Goal: Task Accomplishment & Management: Complete application form

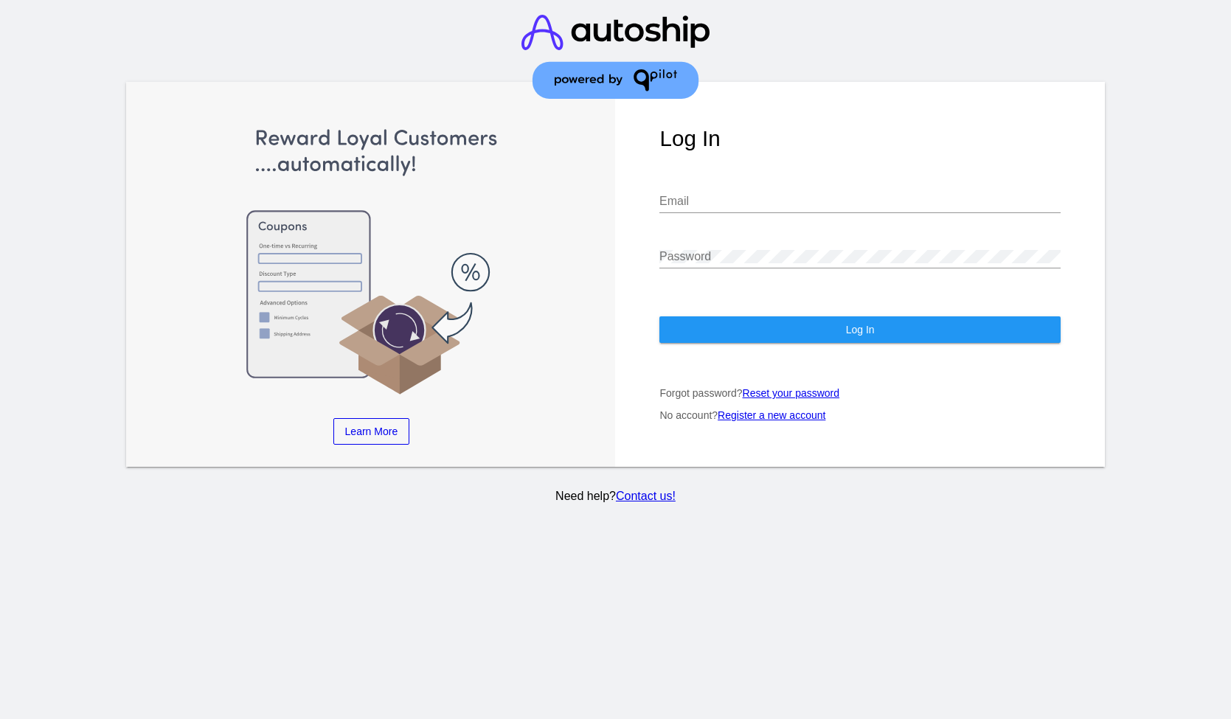
type input "[EMAIL_ADDRESS][DOMAIN_NAME]"
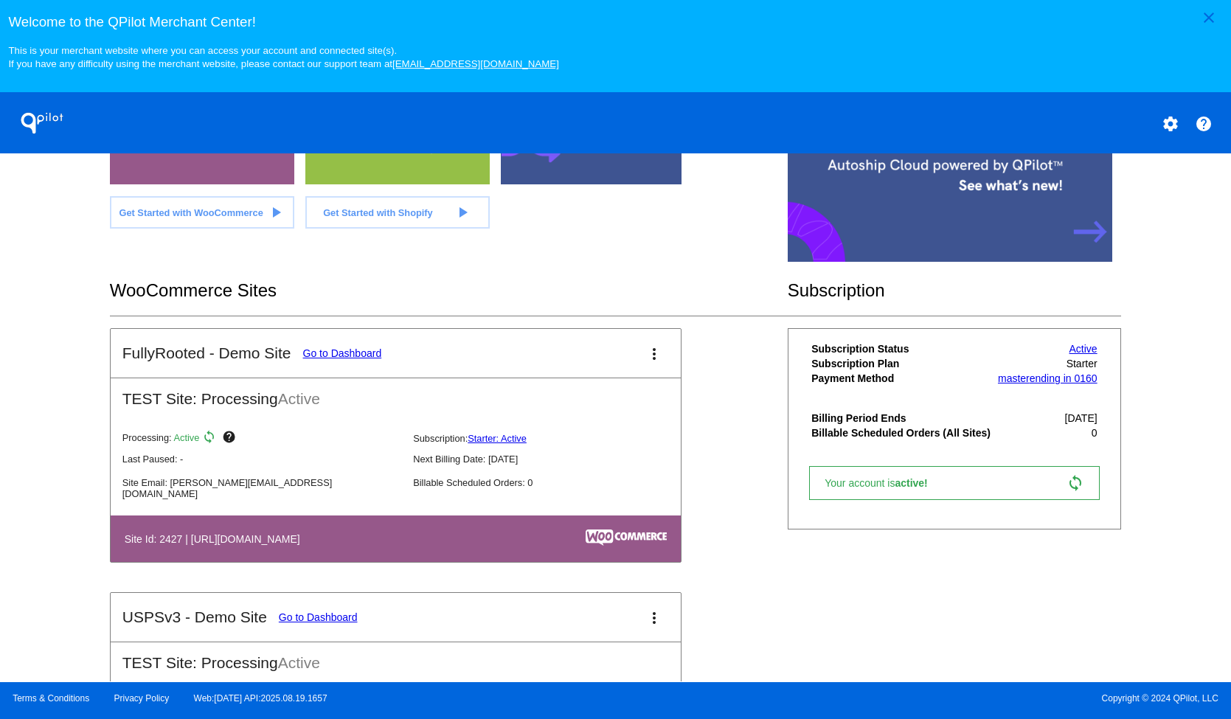
scroll to position [327, 0]
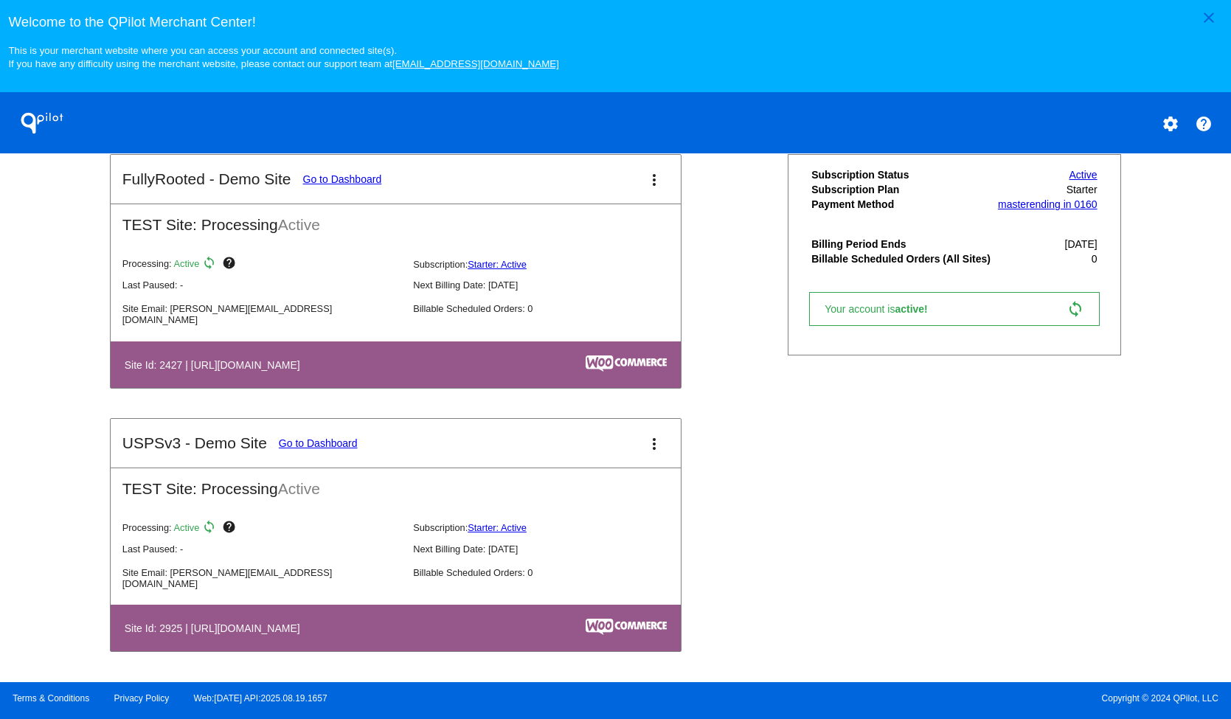
click at [339, 435] on mat-card-title "USPSv3 - Demo Site Go to Dashboard" at bounding box center [239, 444] width 235 height 18
click at [336, 453] on mat-card-header "USPSv3 - Demo Site Go to Dashboard more_vert" at bounding box center [396, 443] width 570 height 49
click at [339, 438] on link "Go to Dashboard" at bounding box center [318, 444] width 79 height 12
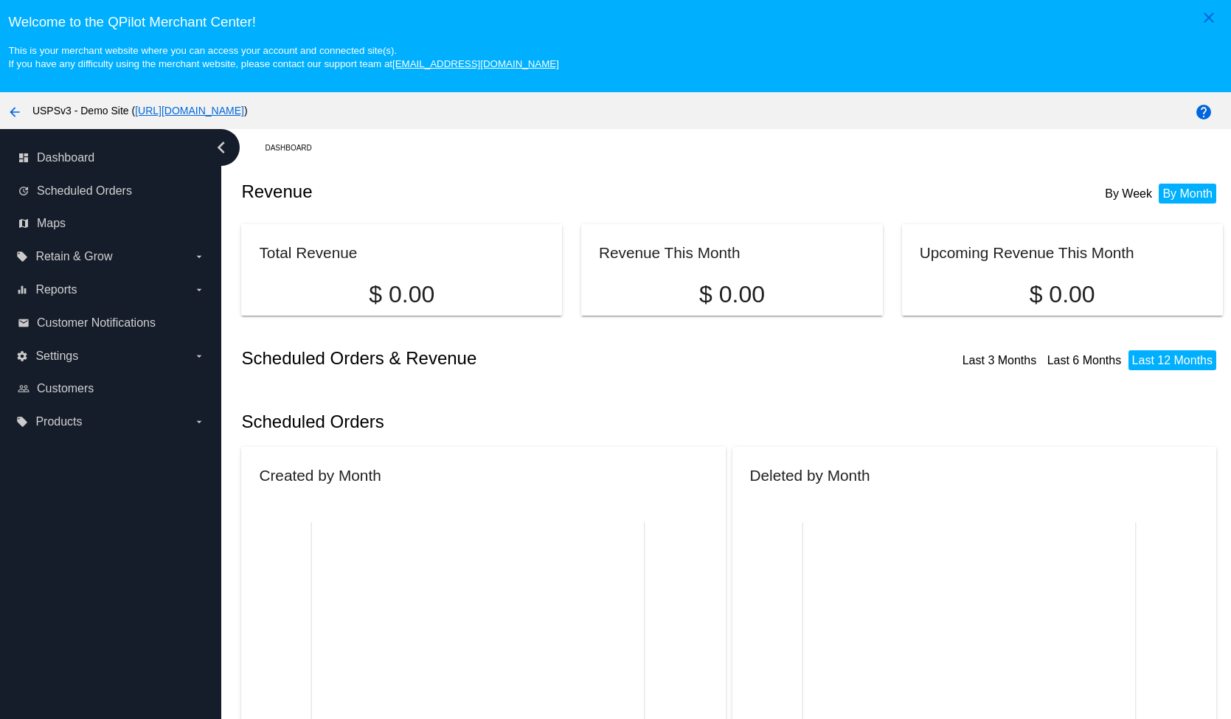
click at [244, 107] on link "[URL][DOMAIN_NAME]" at bounding box center [189, 111] width 109 height 12
click at [72, 391] on span "Customers" at bounding box center [65, 388] width 57 height 13
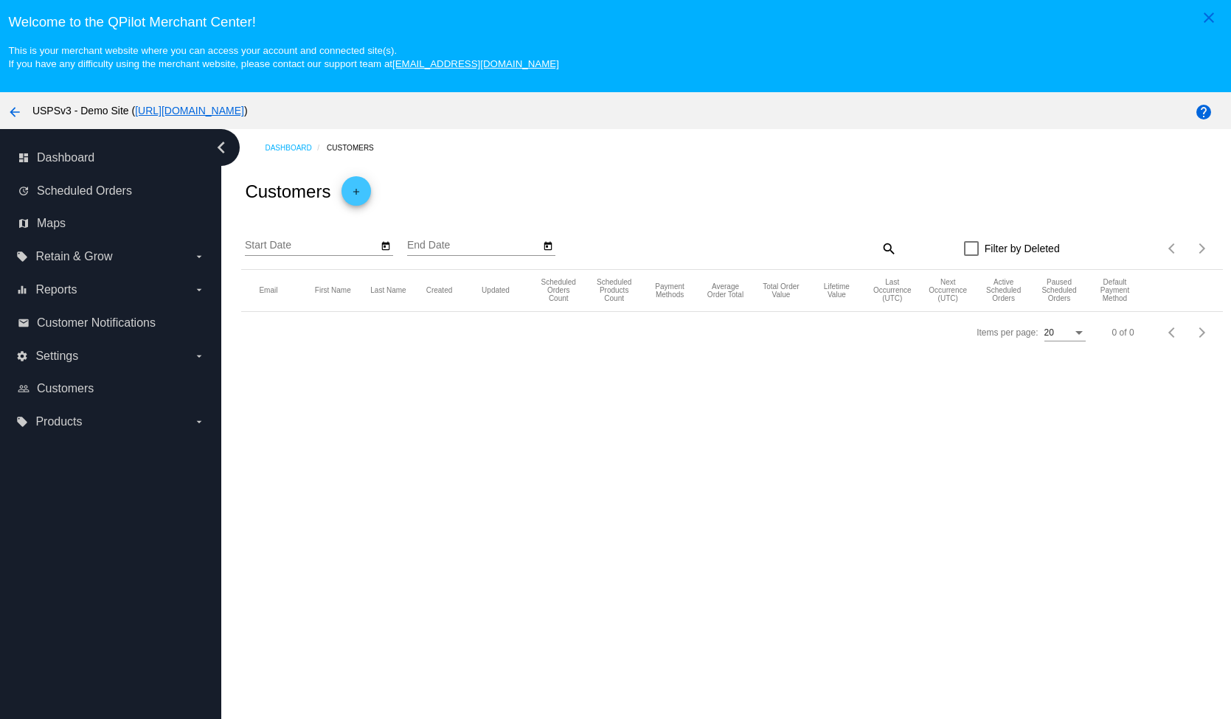
type input "[DATE]"
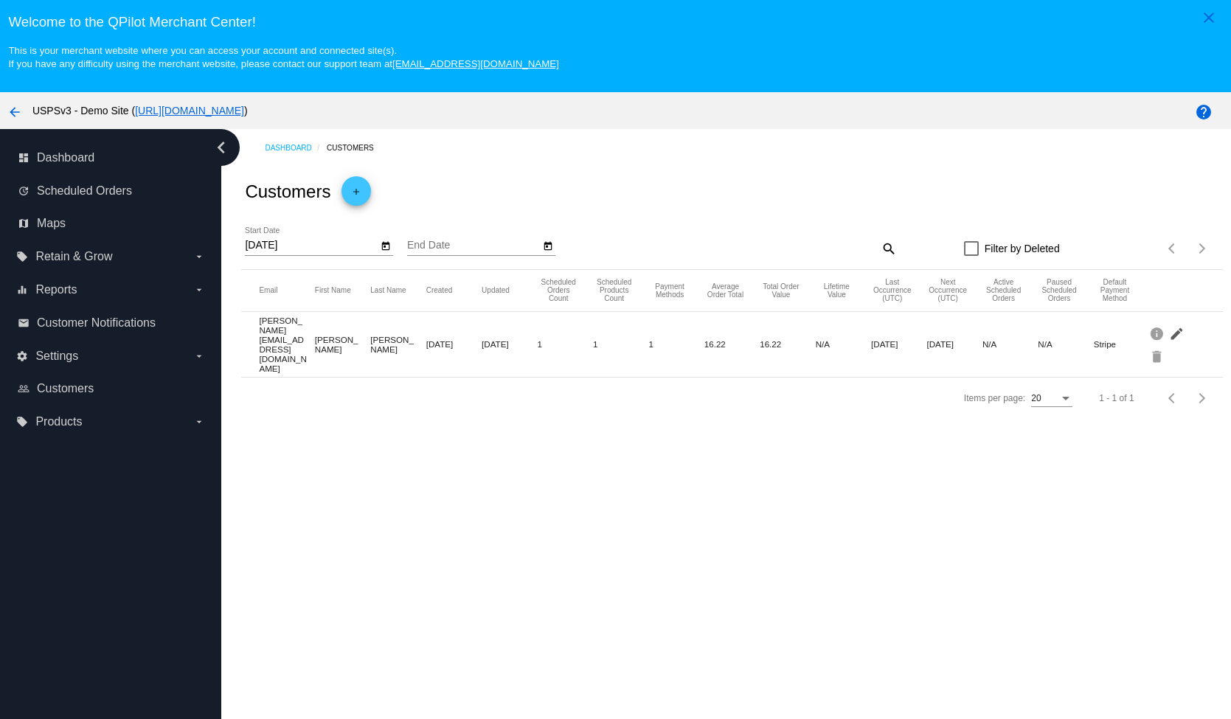
click at [1169, 331] on mat-icon "edit" at bounding box center [1178, 333] width 18 height 23
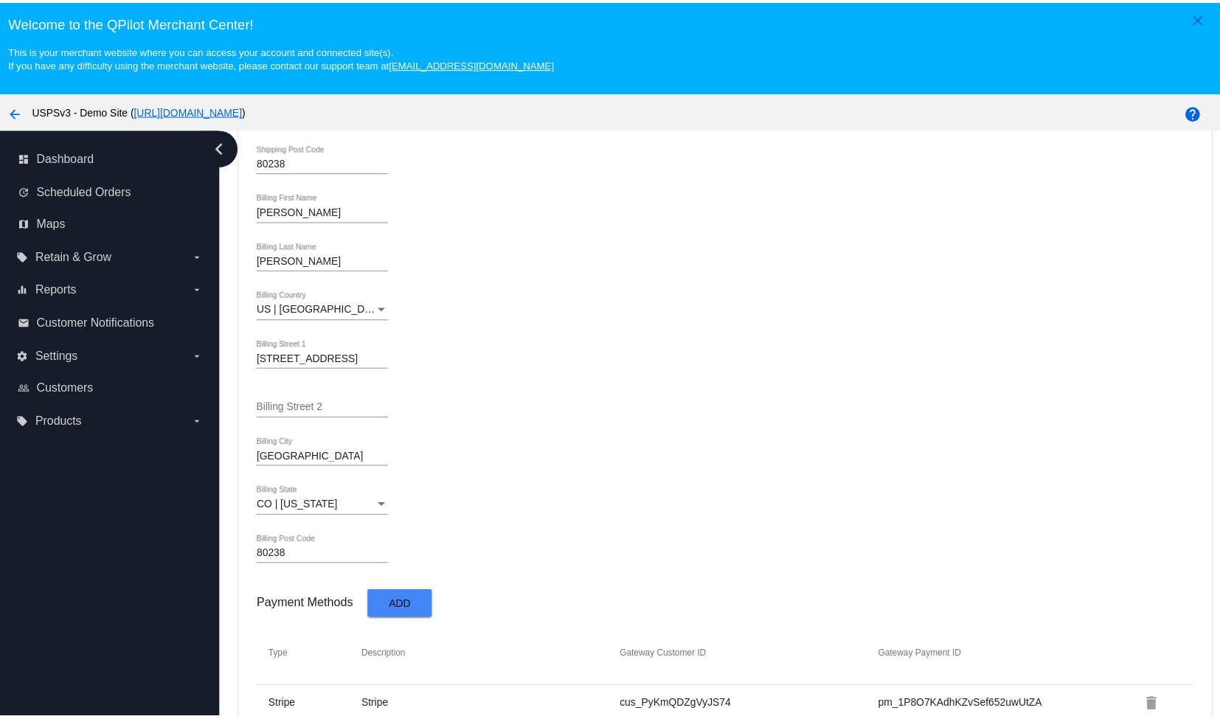
scroll to position [93, 0]
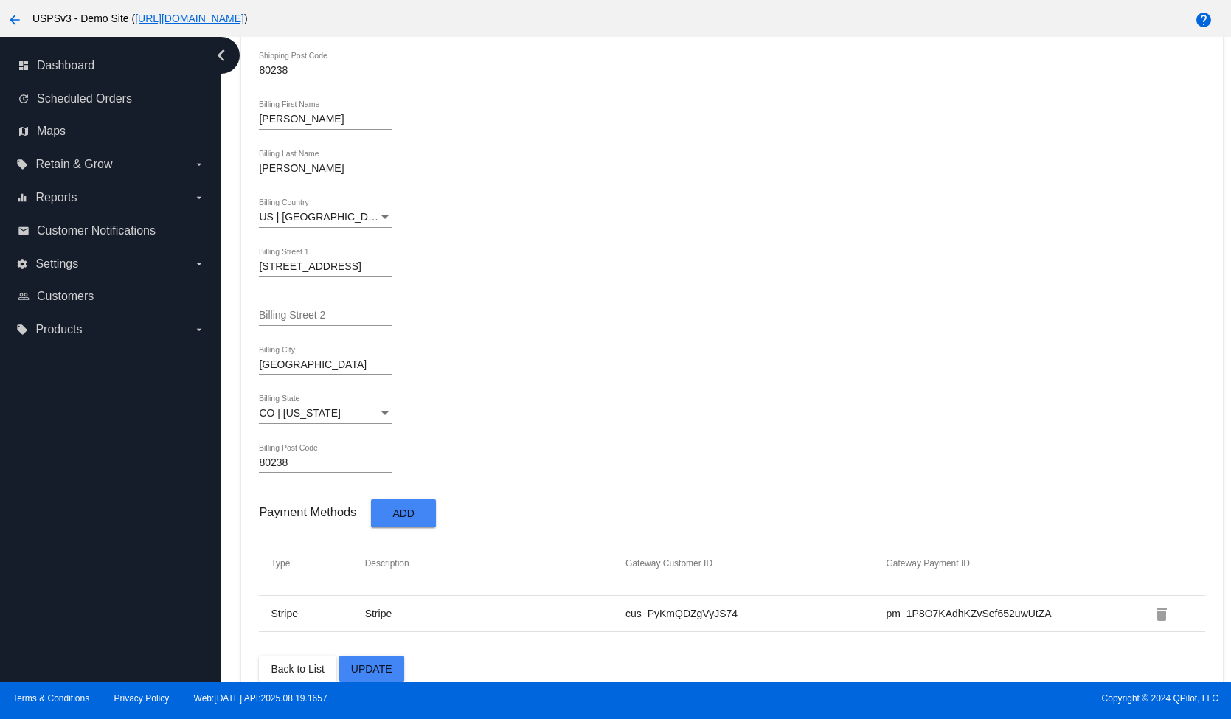
click at [413, 508] on span "Add" at bounding box center [404, 514] width 22 height 12
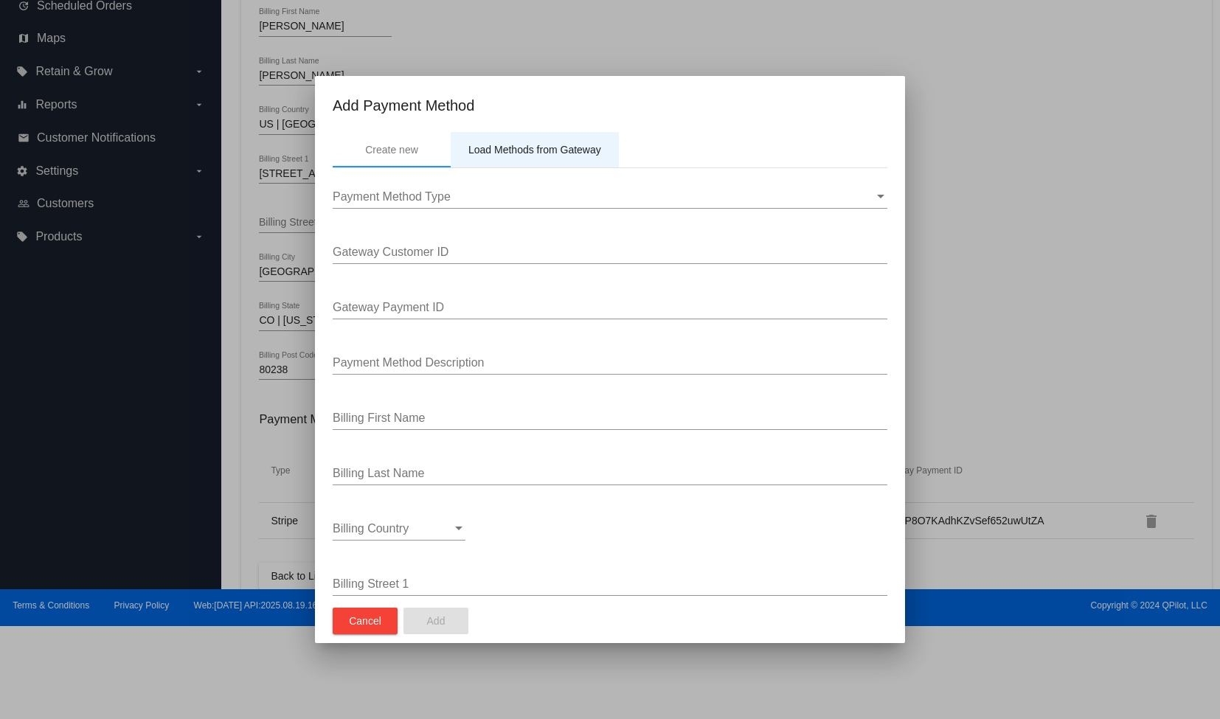
click at [550, 159] on div "Load Methods from Gateway" at bounding box center [535, 149] width 168 height 35
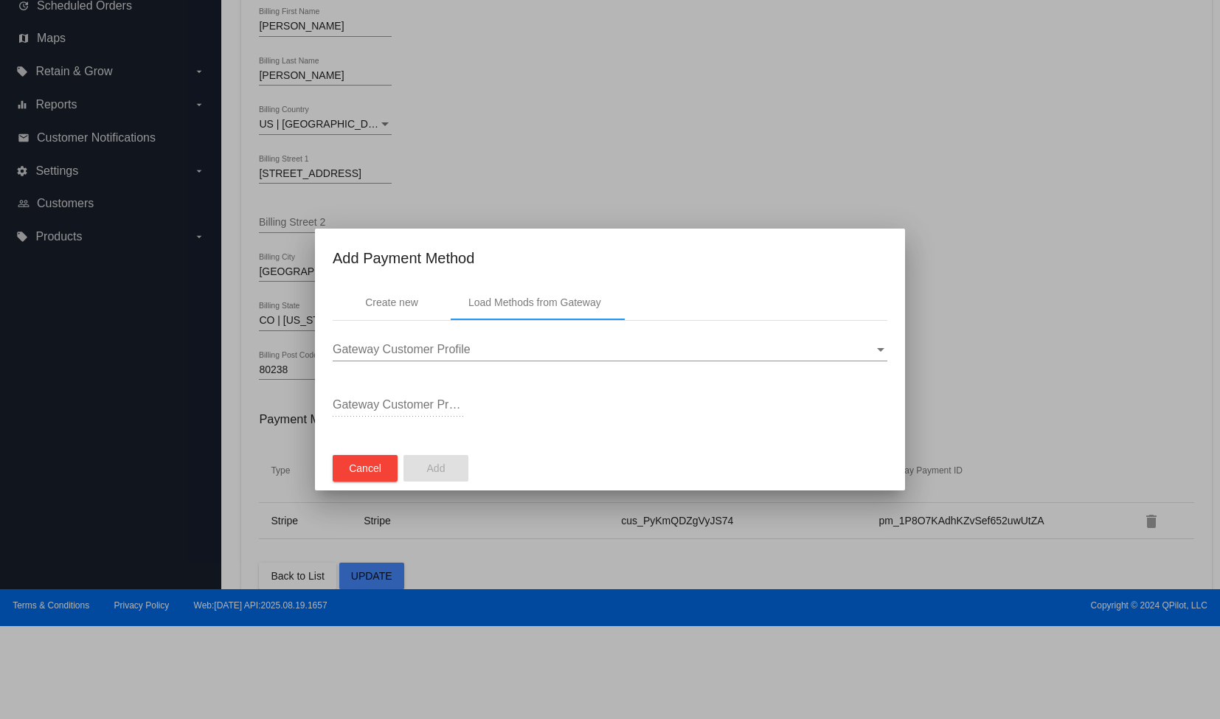
click at [402, 339] on div "Gateway Customer Profile Gateway Customer Profile" at bounding box center [610, 344] width 555 height 33
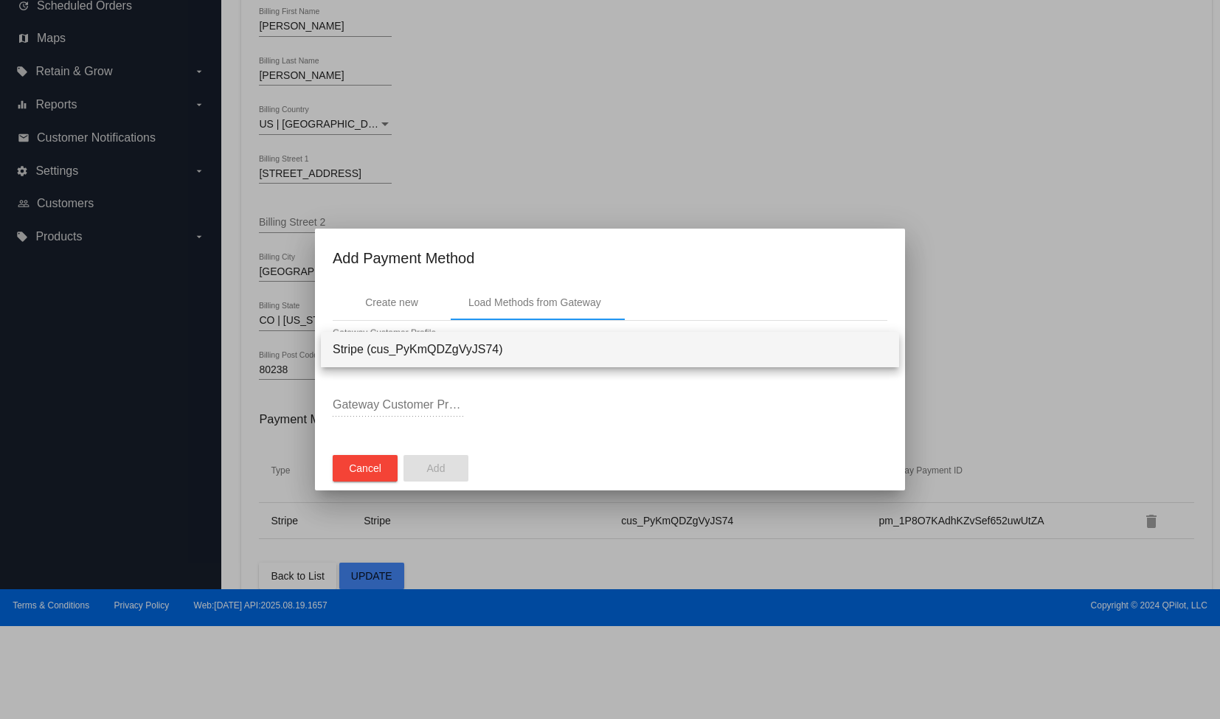
click at [529, 413] on div at bounding box center [610, 359] width 1220 height 719
click at [428, 298] on div "Create new" at bounding box center [392, 302] width 118 height 35
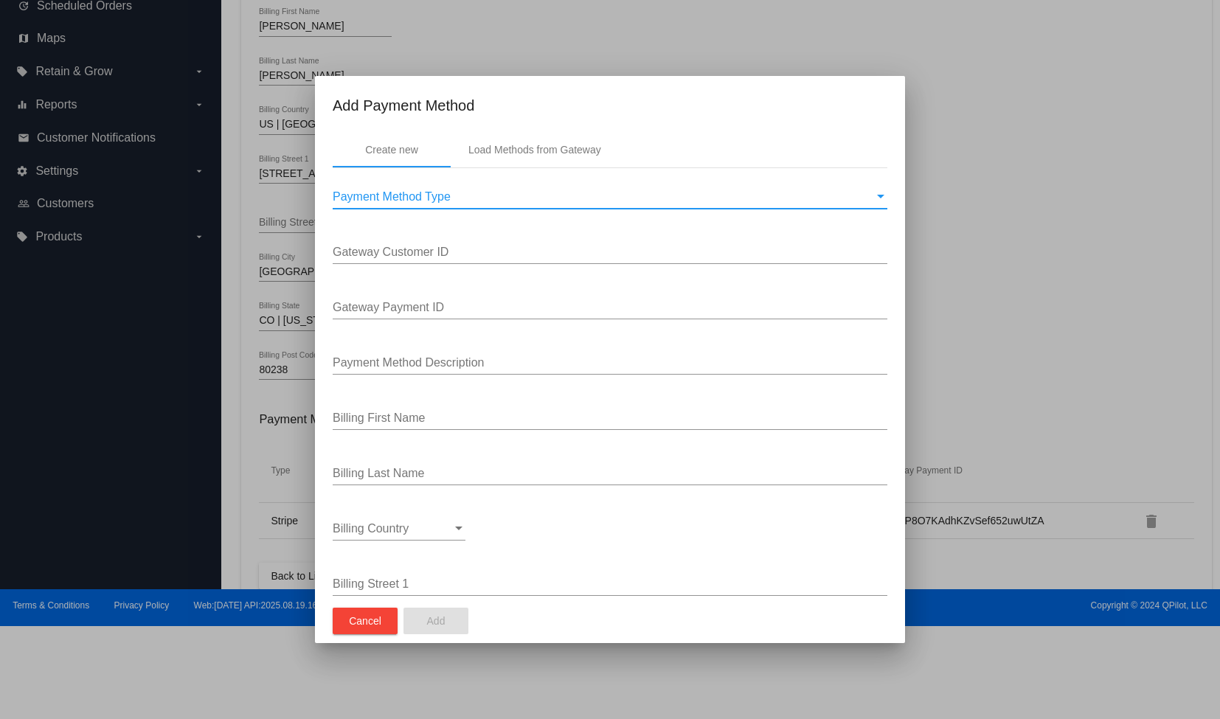
click at [435, 198] on span "Payment Method Type" at bounding box center [392, 196] width 118 height 13
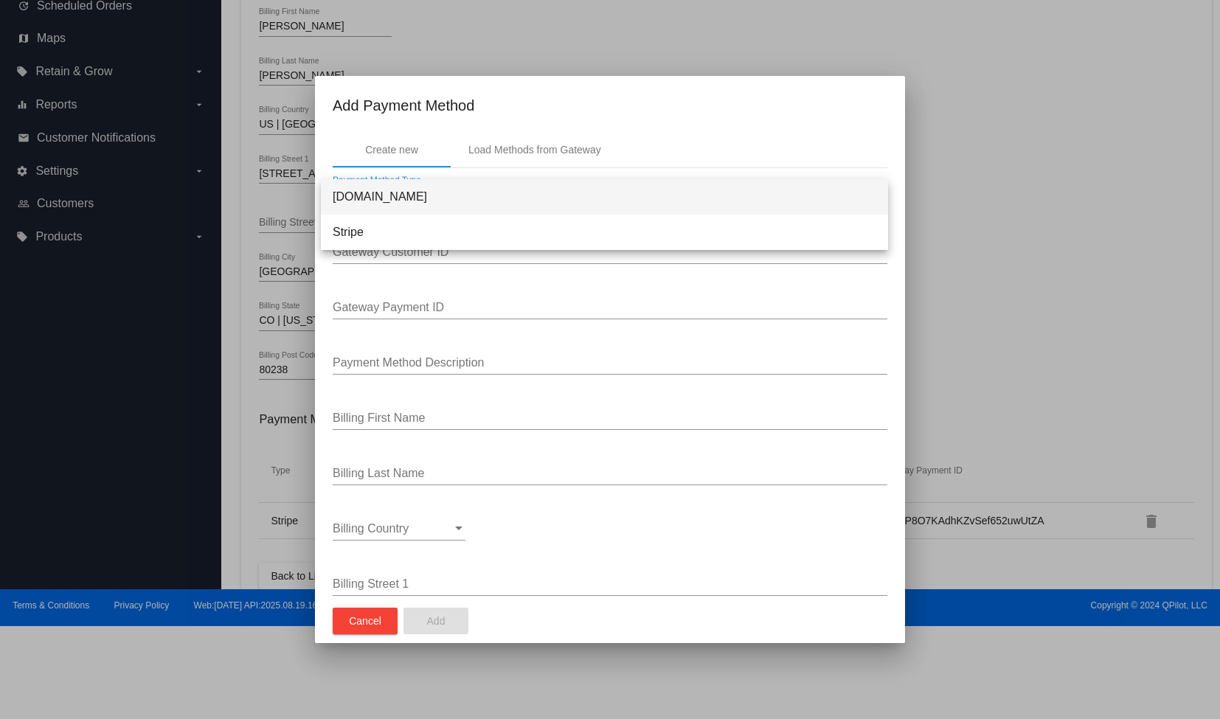
click at [435, 191] on span "[DOMAIN_NAME]" at bounding box center [605, 196] width 544 height 35
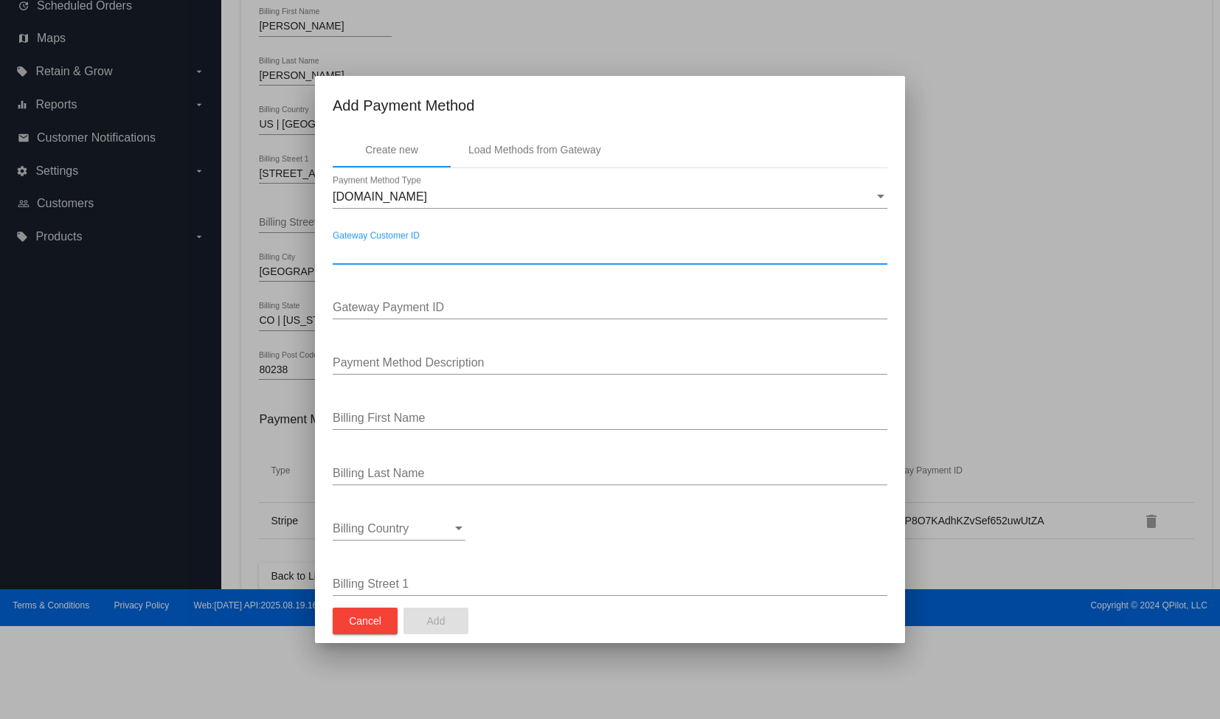
click at [431, 248] on input "Gateway Customer ID" at bounding box center [610, 252] width 555 height 13
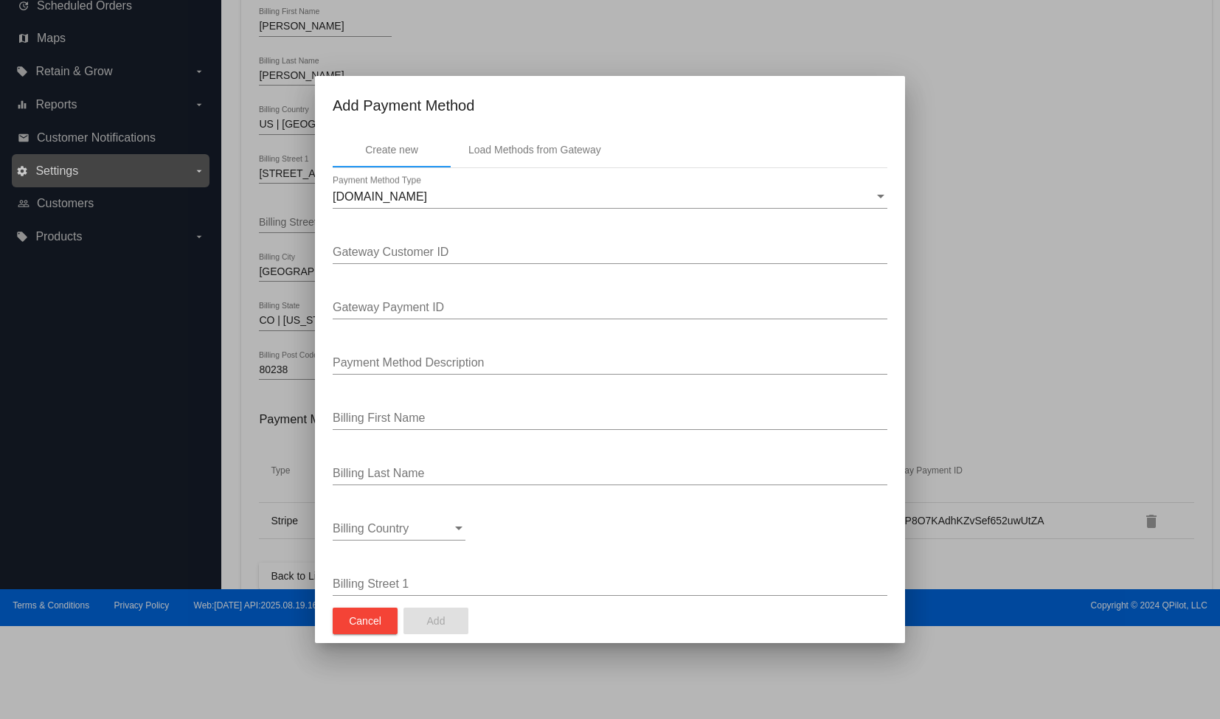
click at [204, 182] on div at bounding box center [610, 359] width 1220 height 719
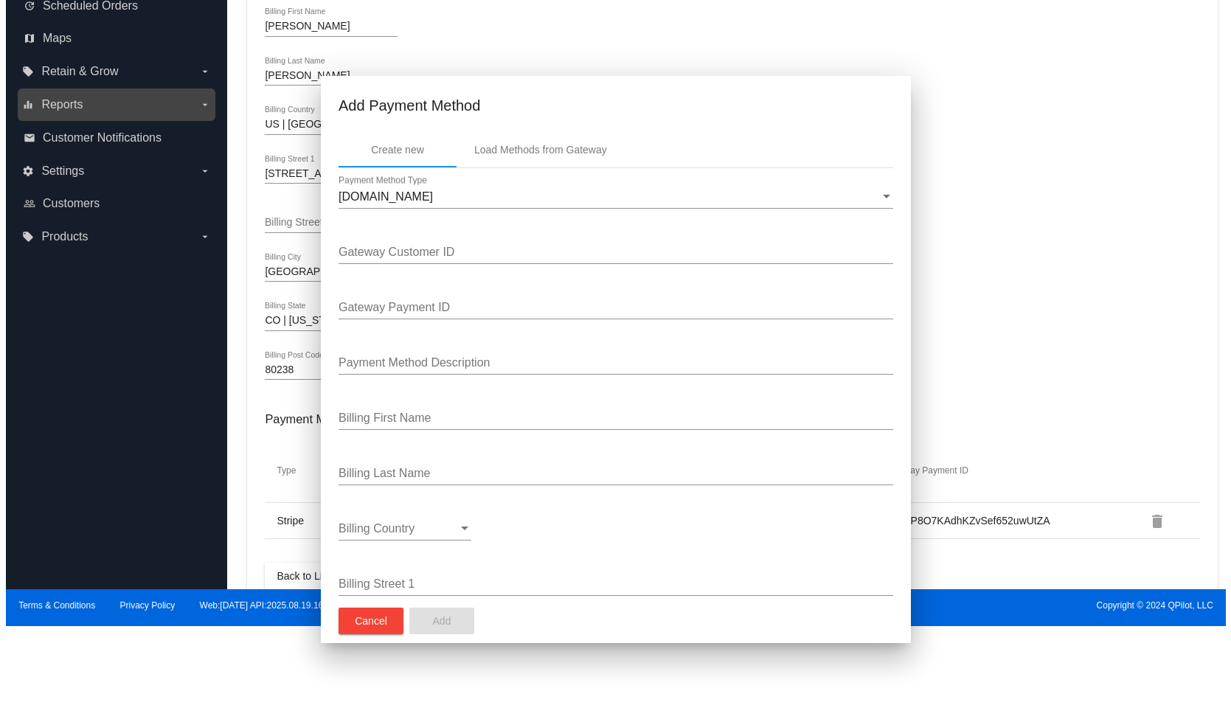
scroll to position [0, 0]
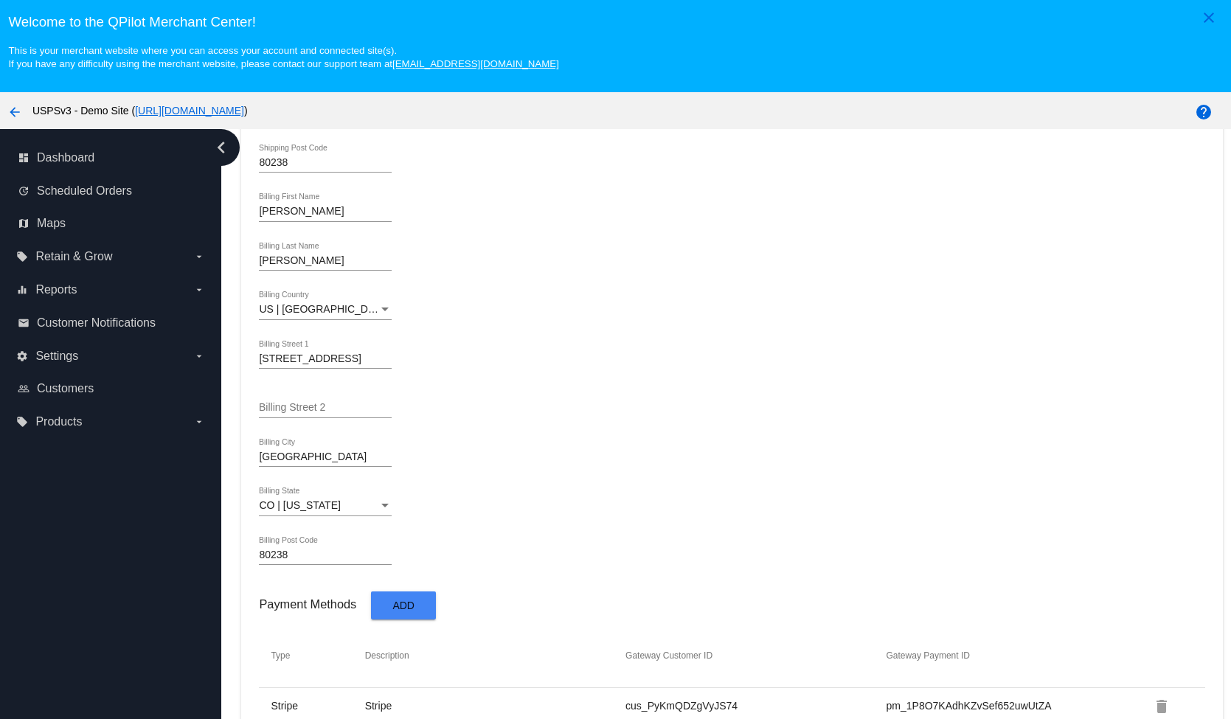
click at [13, 114] on mat-icon "arrow_back" at bounding box center [15, 112] width 18 height 18
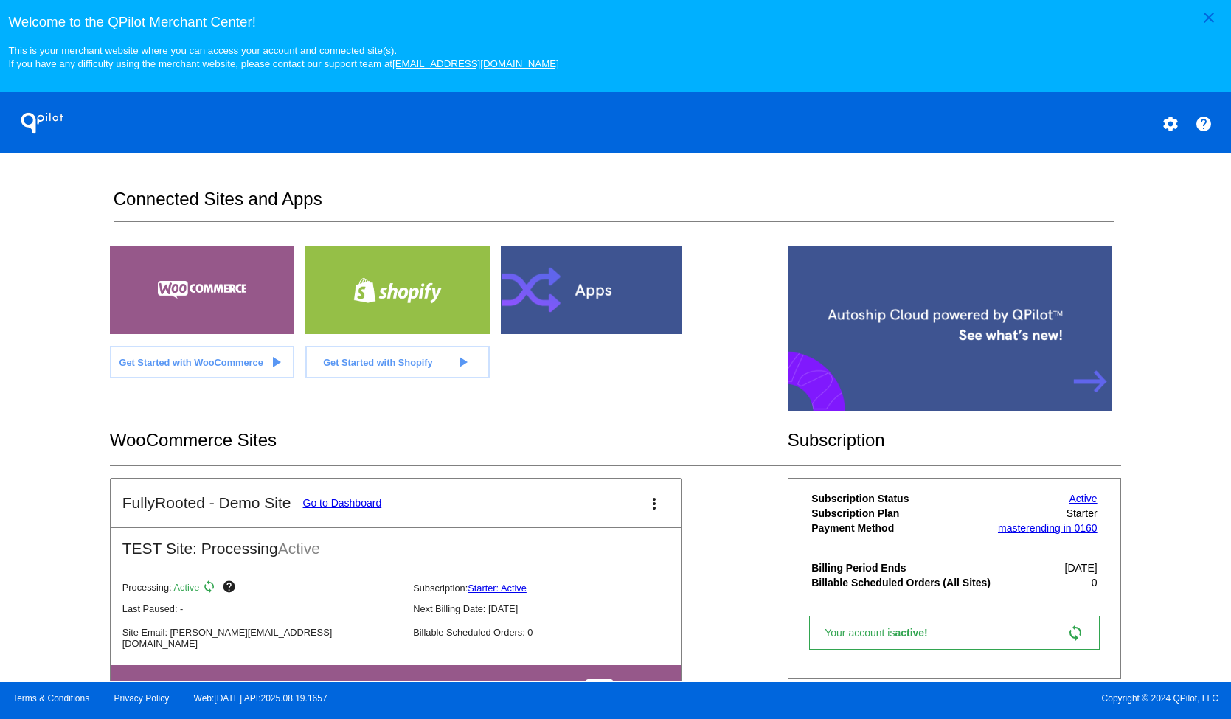
scroll to position [327, 0]
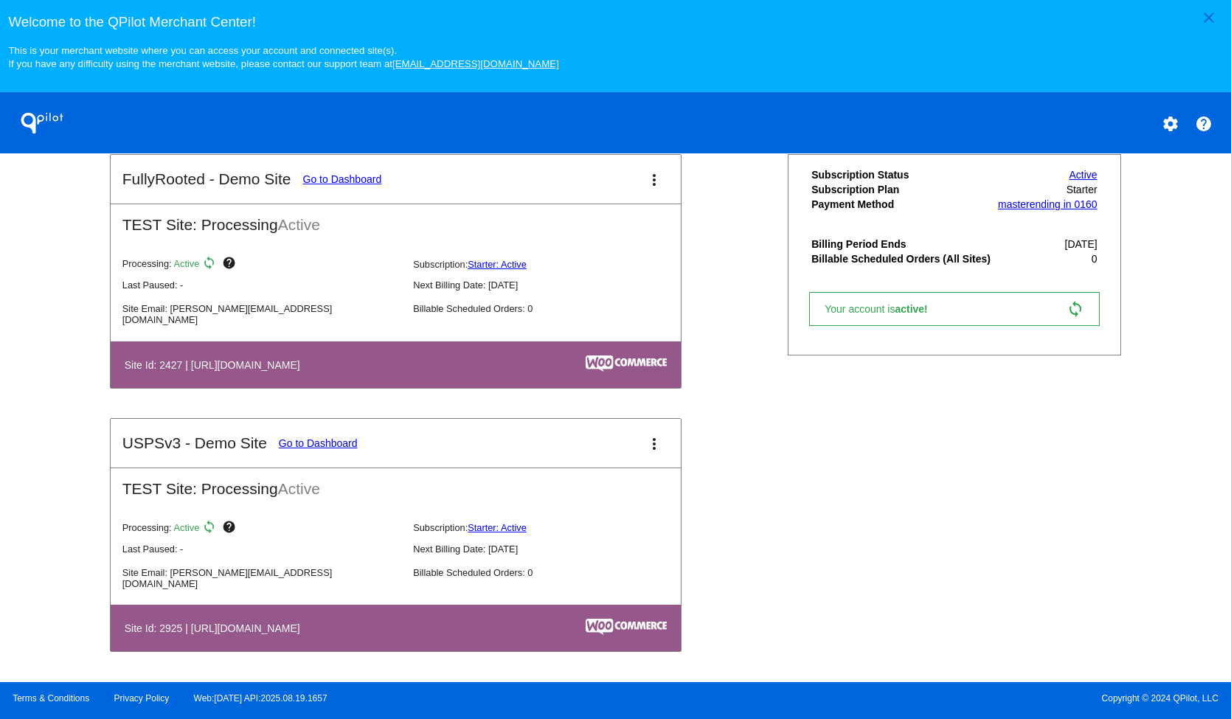
click at [183, 634] on h4 "Site Id: 2925 | [URL][DOMAIN_NAME]" at bounding box center [216, 629] width 183 height 12
click at [173, 631] on h4 "Site Id: 2925 | [URL][DOMAIN_NAME]" at bounding box center [216, 629] width 183 height 12
copy h4 "2925"
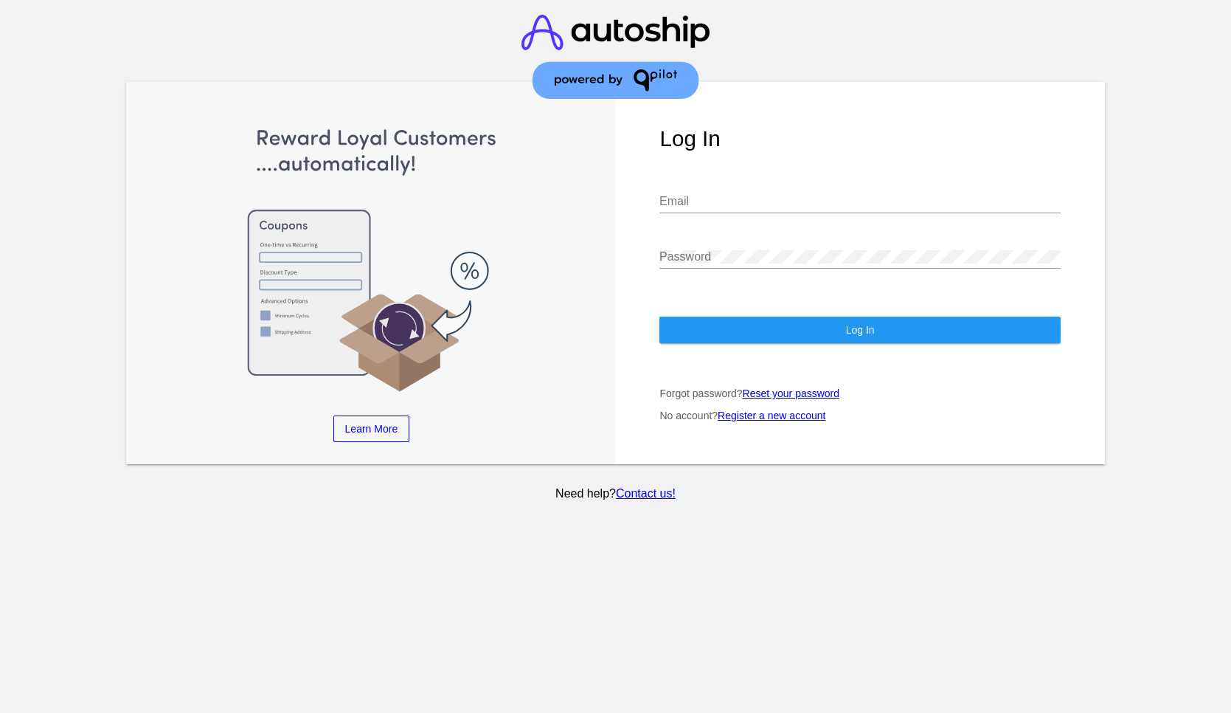
type input "[EMAIL_ADDRESS][DOMAIN_NAME]"
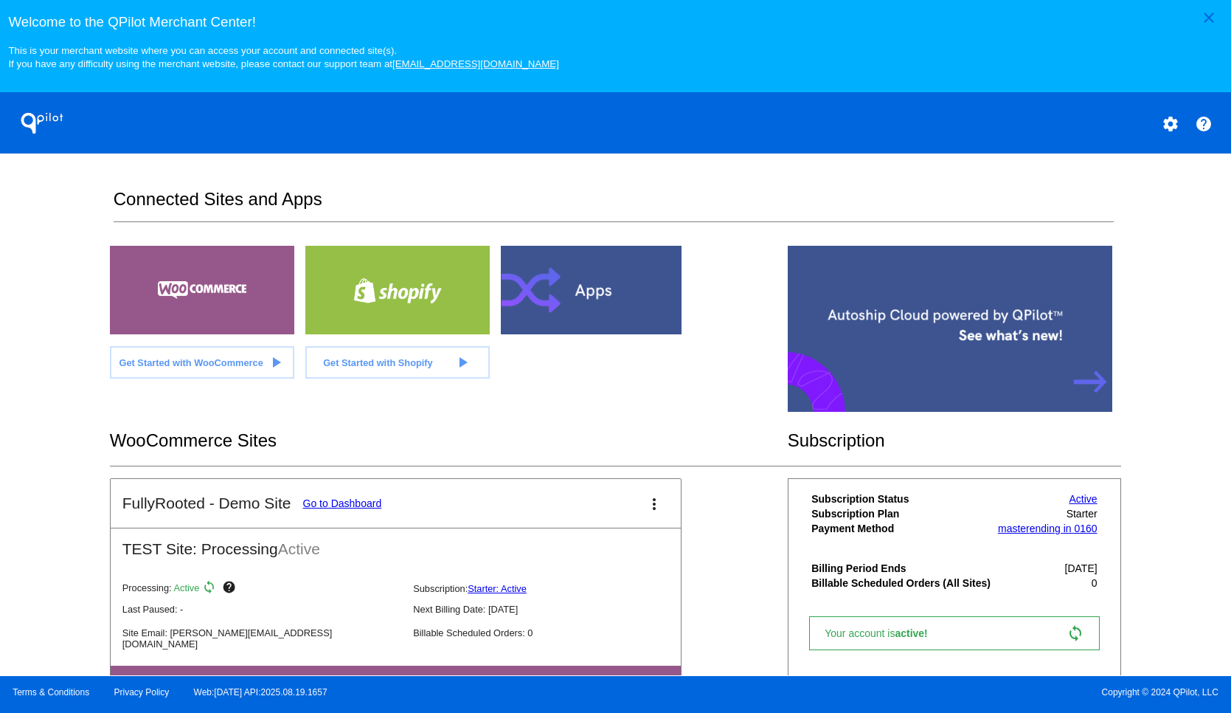
scroll to position [334, 0]
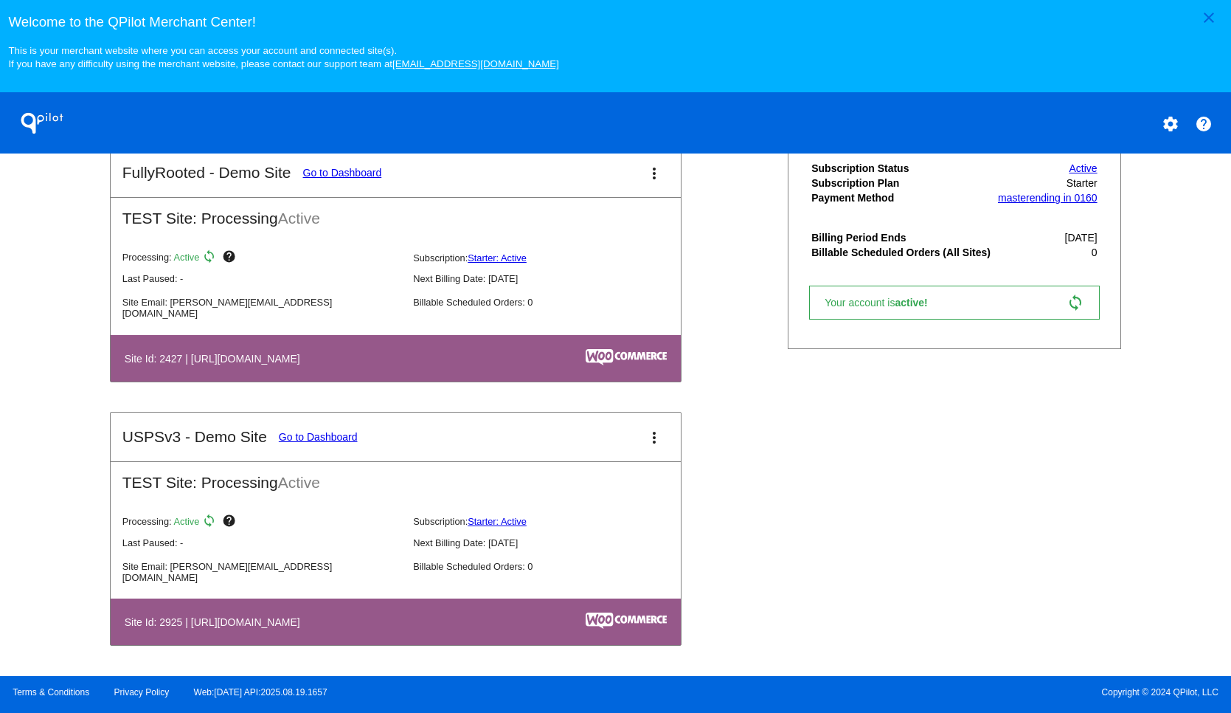
click at [322, 438] on link "Go to Dashboard" at bounding box center [318, 437] width 79 height 12
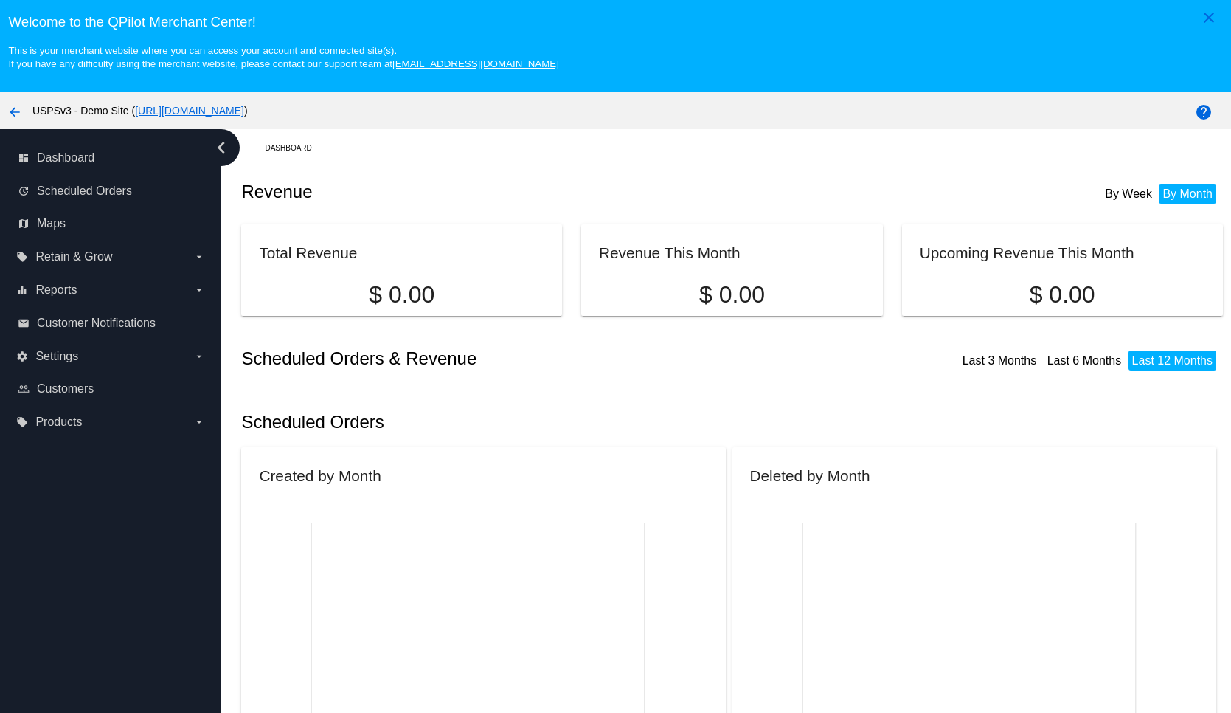
click at [244, 111] on link "[URL][DOMAIN_NAME]" at bounding box center [189, 111] width 109 height 12
click at [111, 196] on span "Scheduled Orders" at bounding box center [84, 190] width 95 height 13
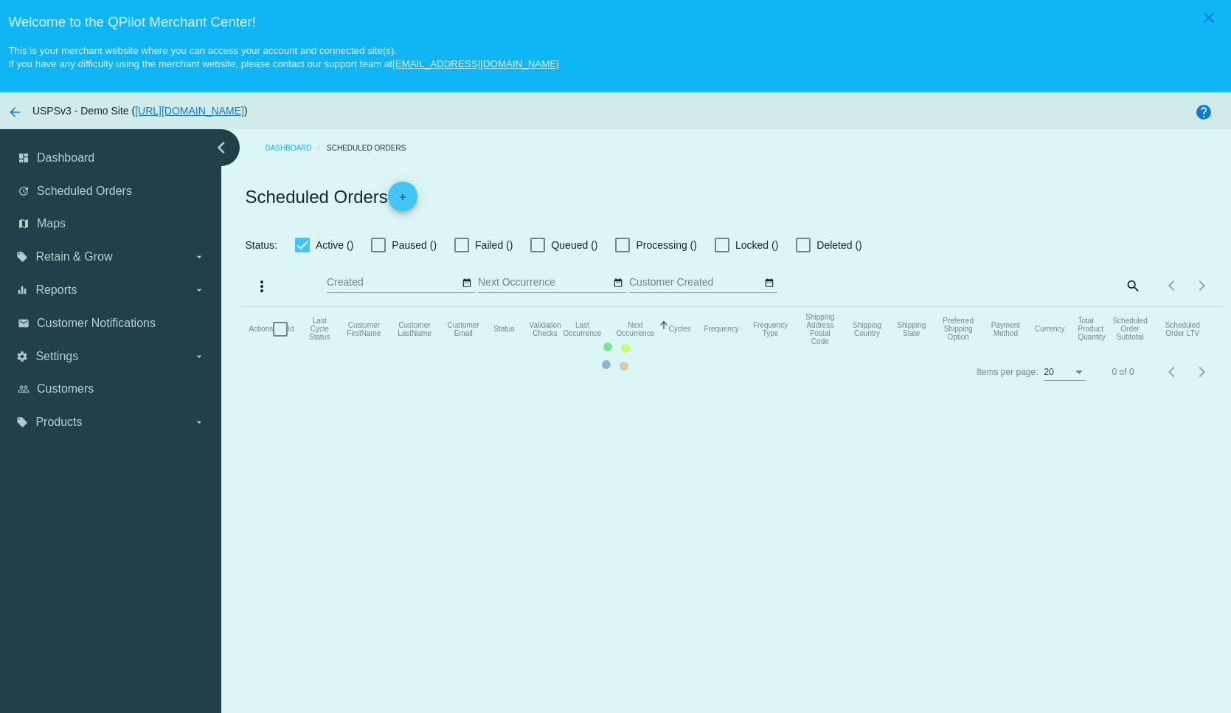
checkbox input "true"
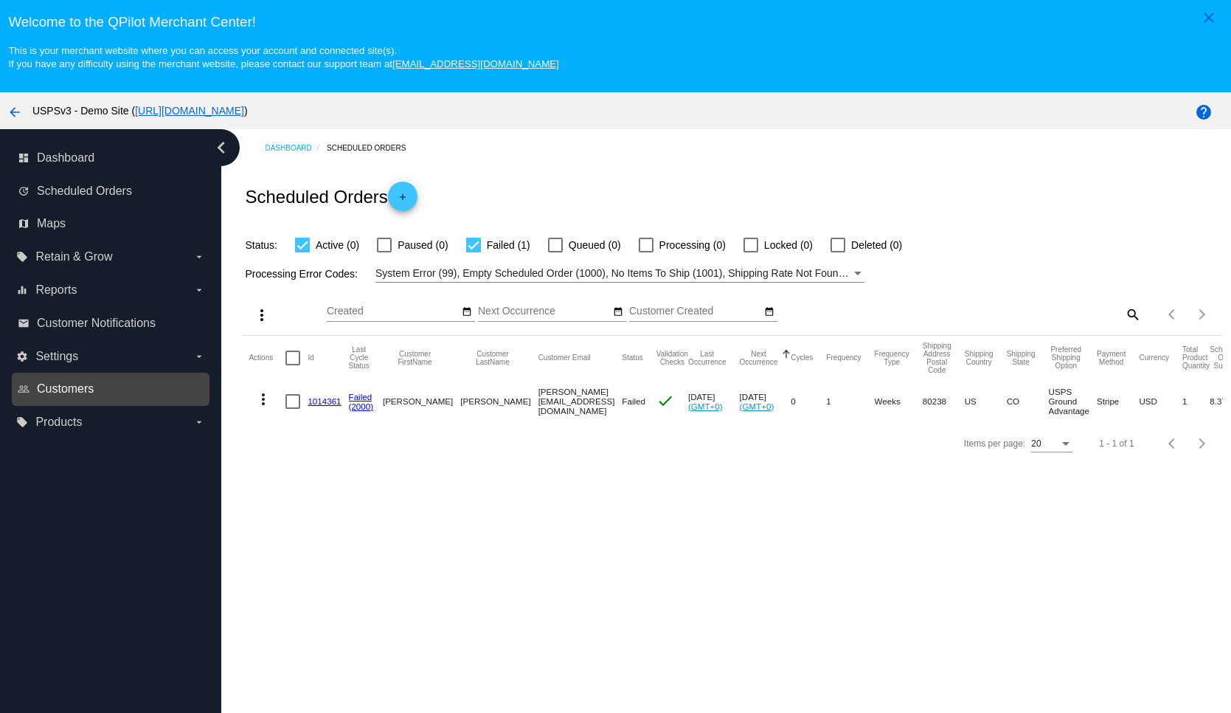
click at [54, 395] on span "Customers" at bounding box center [65, 388] width 57 height 13
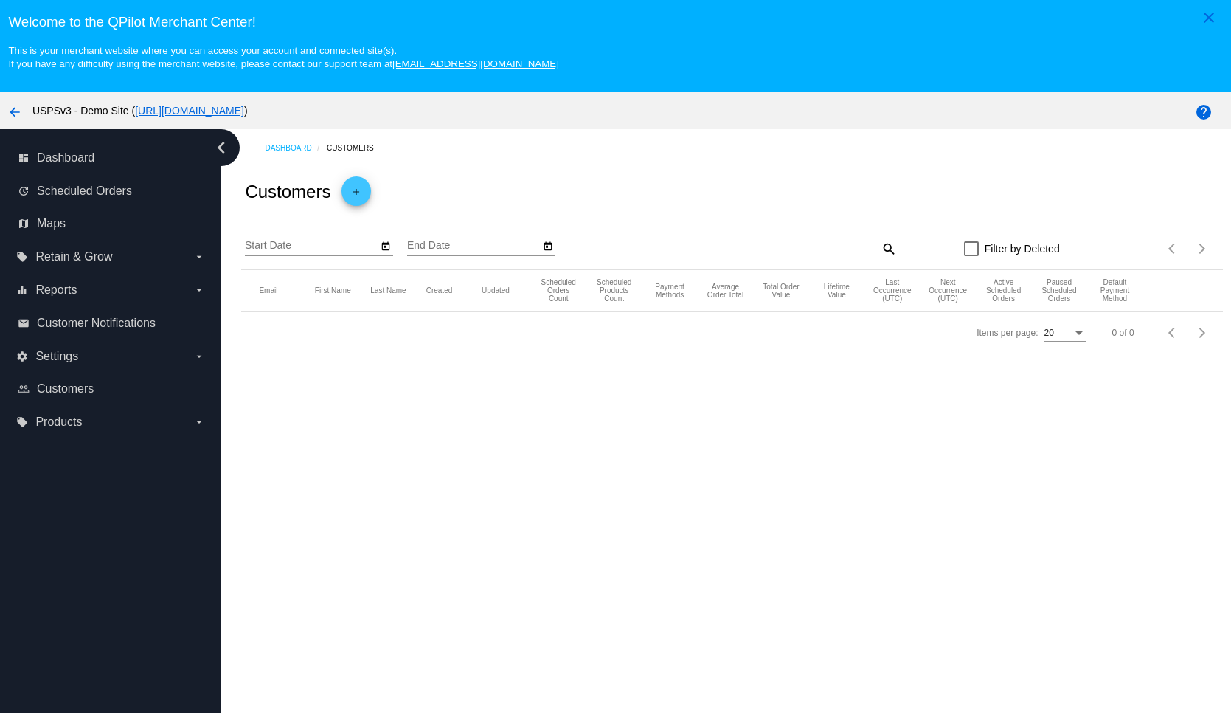
type input "[DATE]"
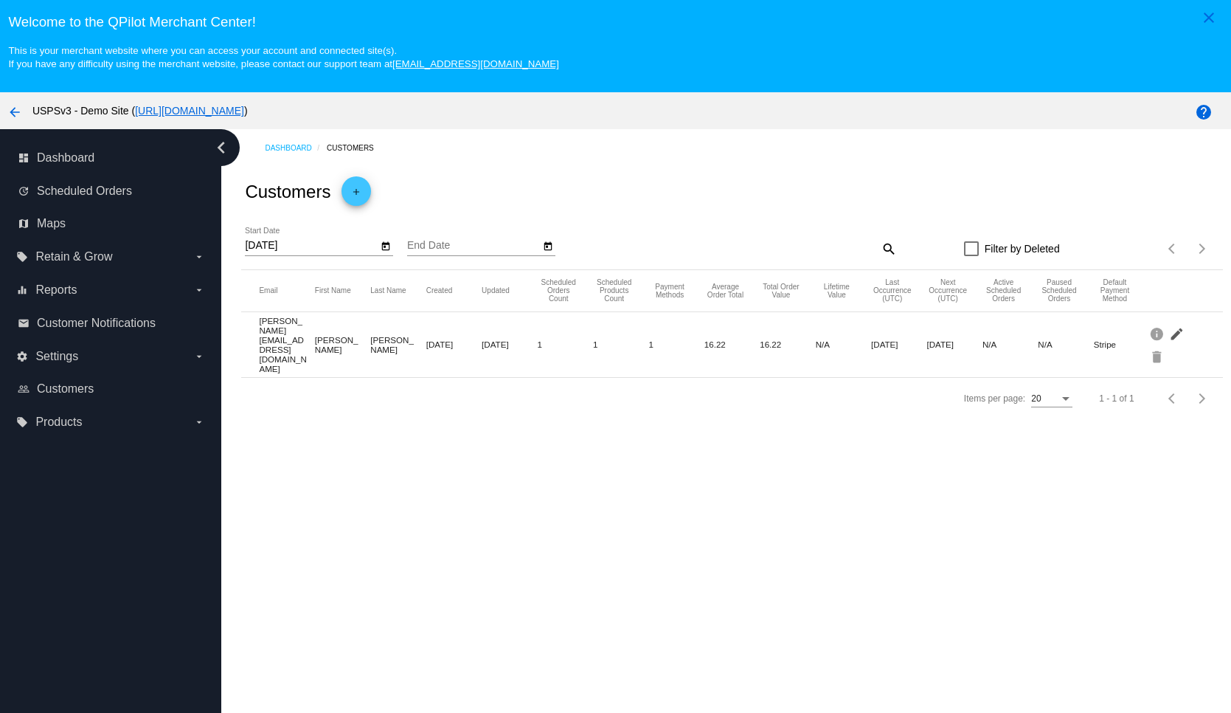
click at [1169, 331] on mat-icon "edit" at bounding box center [1178, 333] width 18 height 23
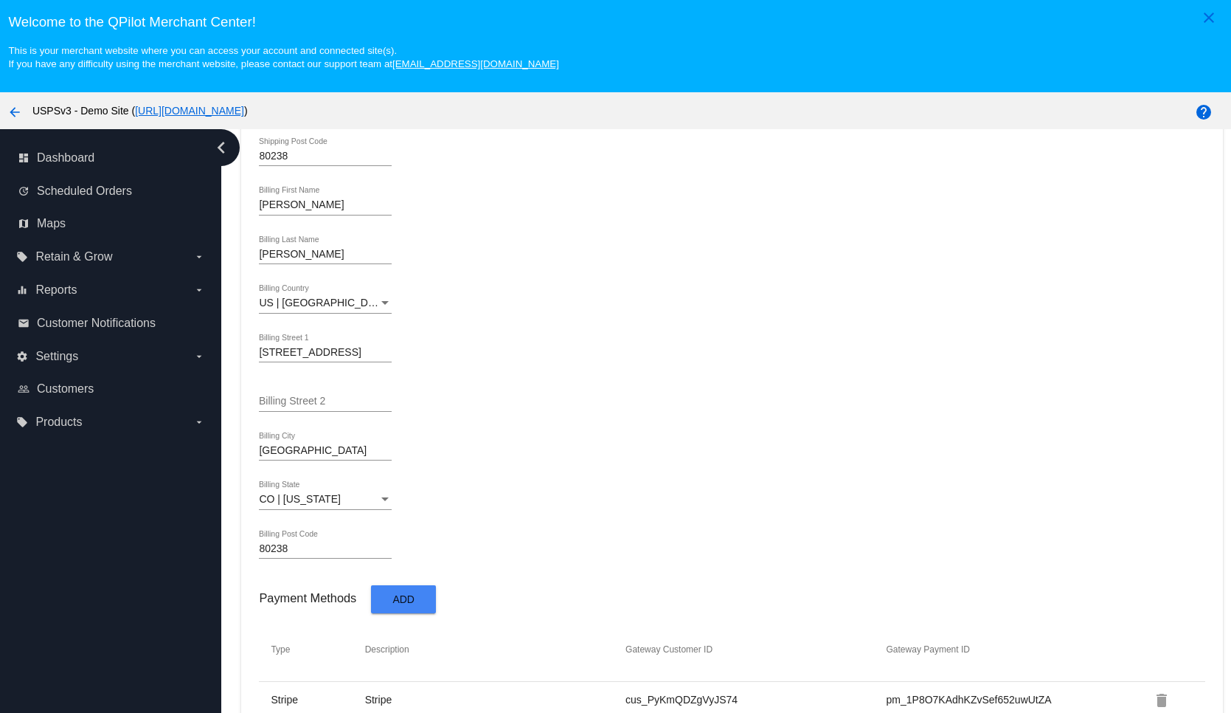
scroll to position [93, 0]
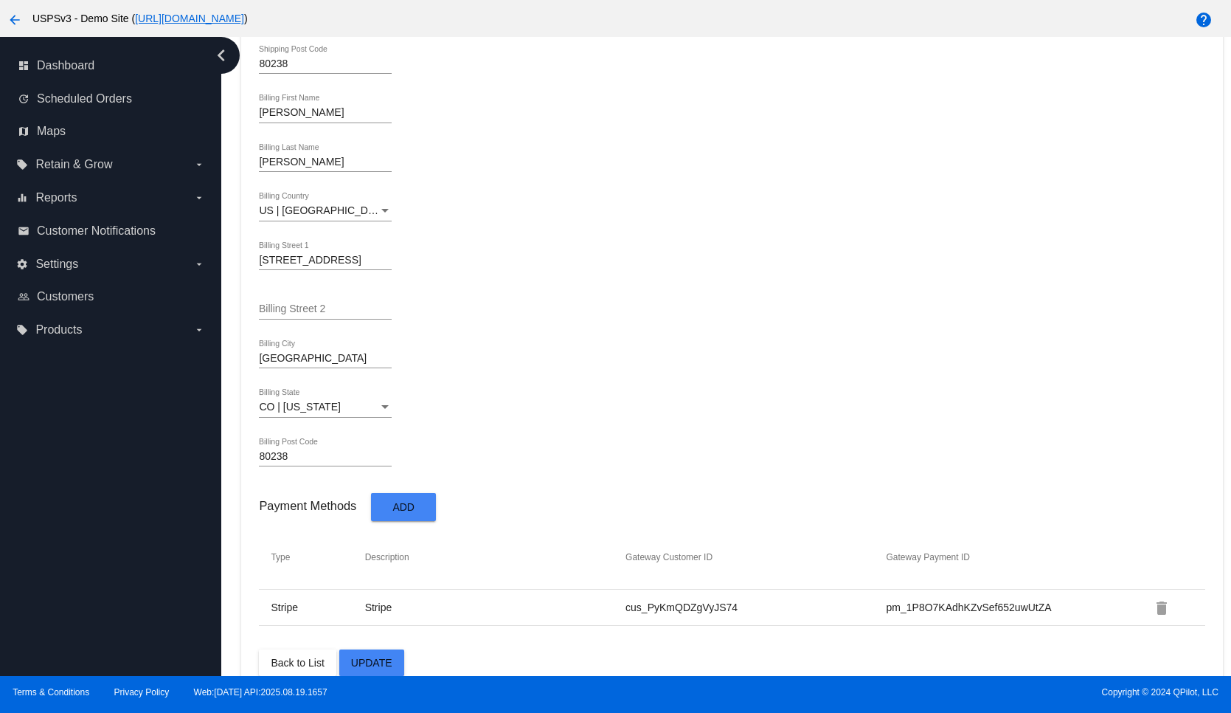
click at [392, 504] on button "Add" at bounding box center [403, 506] width 65 height 27
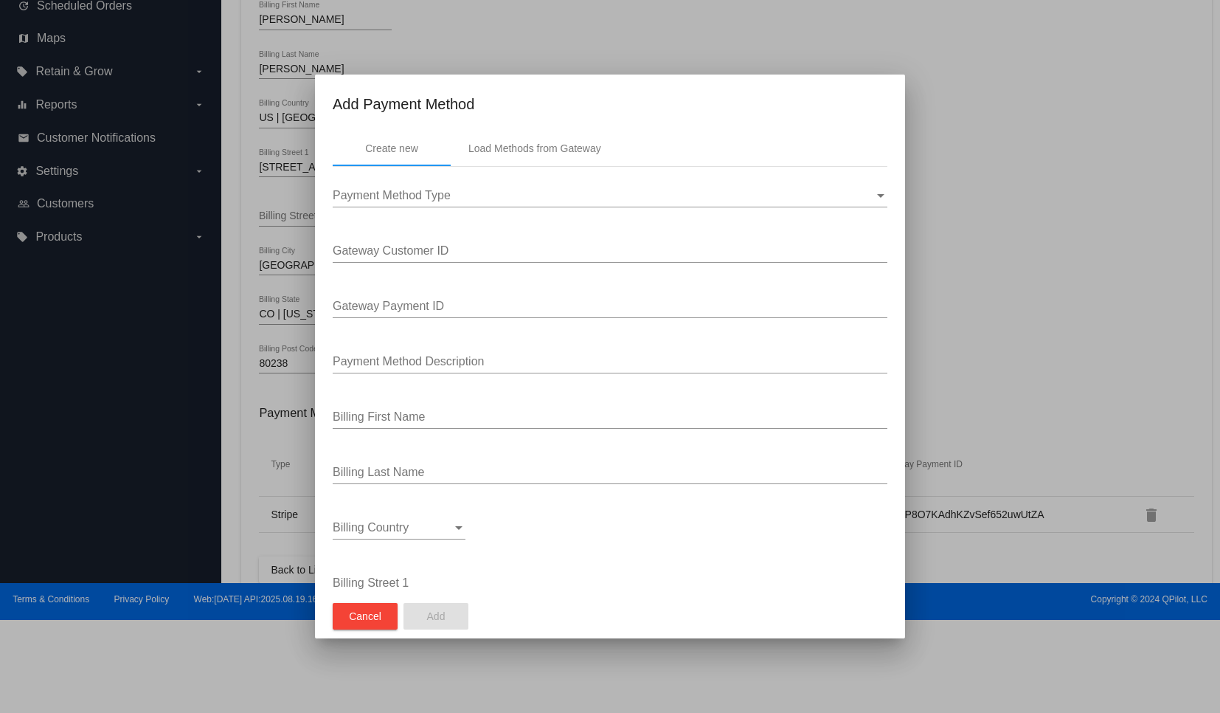
click at [511, 206] on div "Payment Method Type Payment Method Type" at bounding box center [610, 190] width 555 height 33
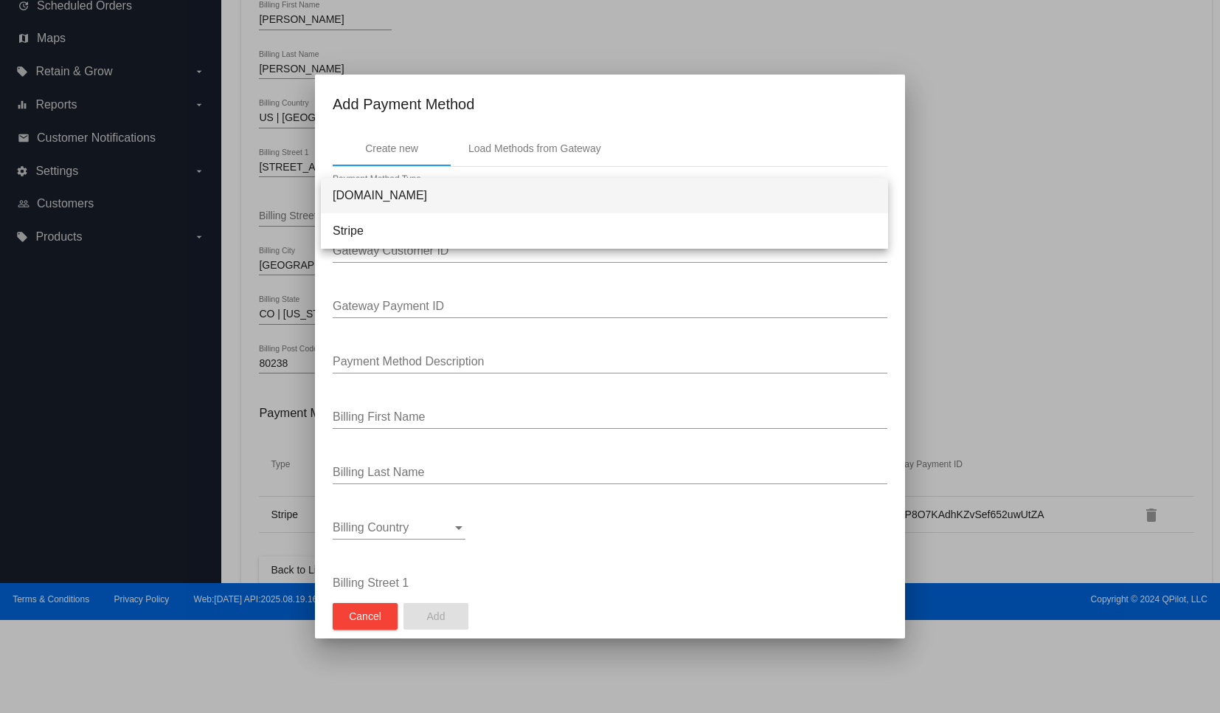
click at [553, 155] on div at bounding box center [610, 356] width 1220 height 713
click at [564, 150] on div "Load Methods from Gateway" at bounding box center [535, 148] width 133 height 12
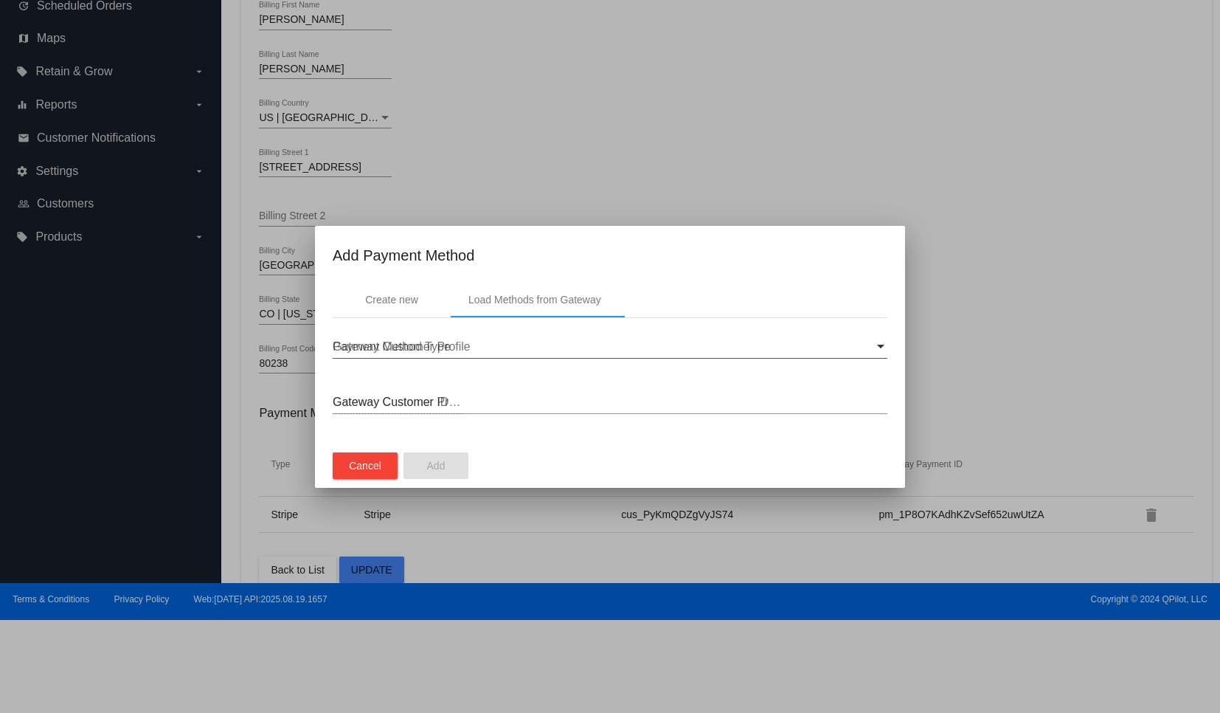
click at [474, 345] on div "Gateway Customer Profile" at bounding box center [604, 346] width 542 height 13
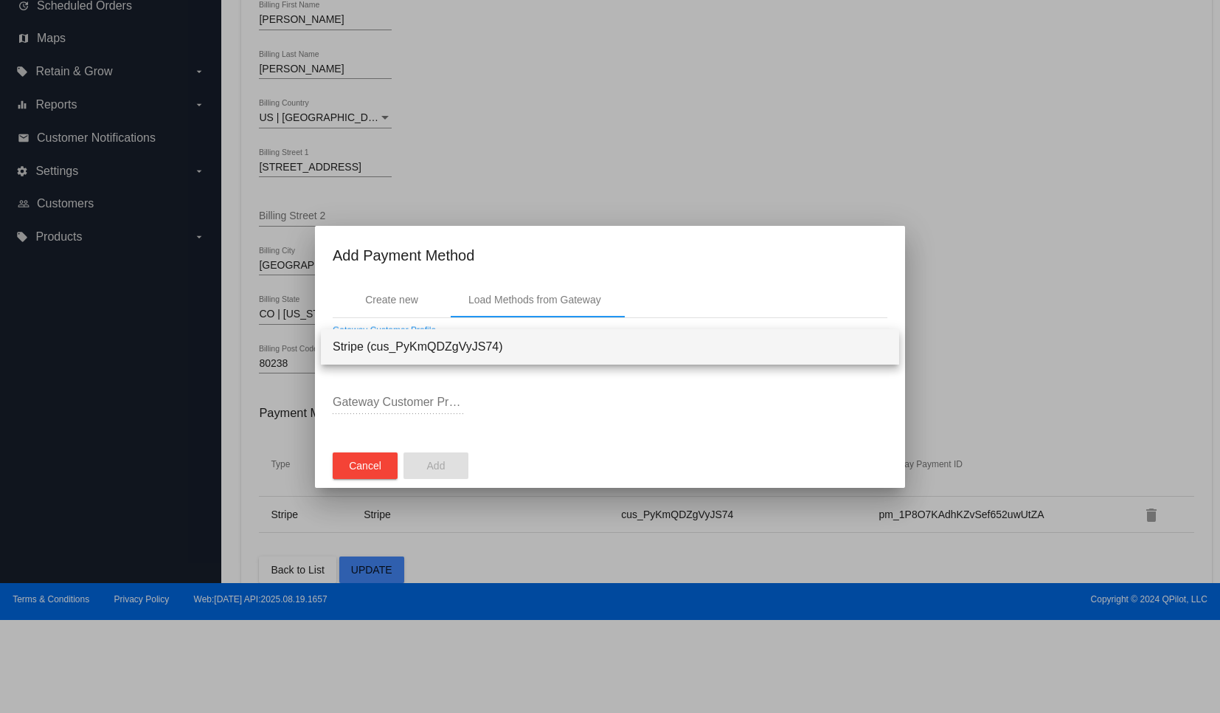
click at [538, 398] on div at bounding box center [610, 356] width 1220 height 713
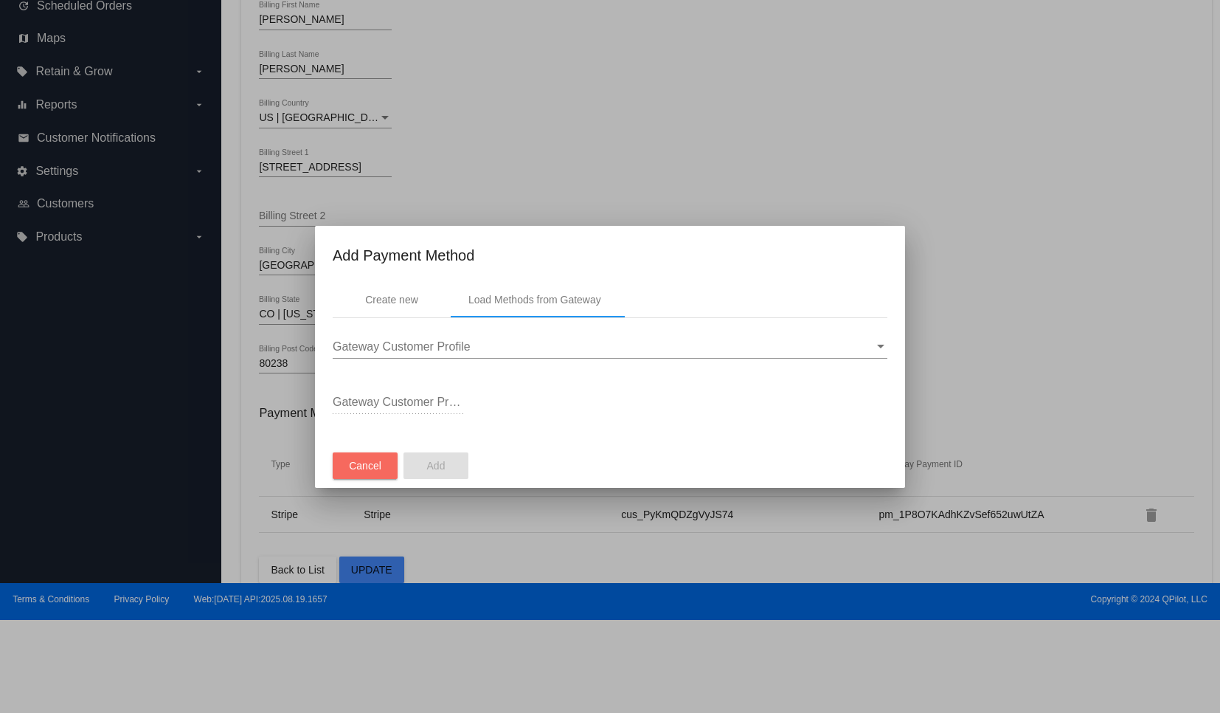
click at [391, 463] on button "Cancel" at bounding box center [365, 465] width 65 height 27
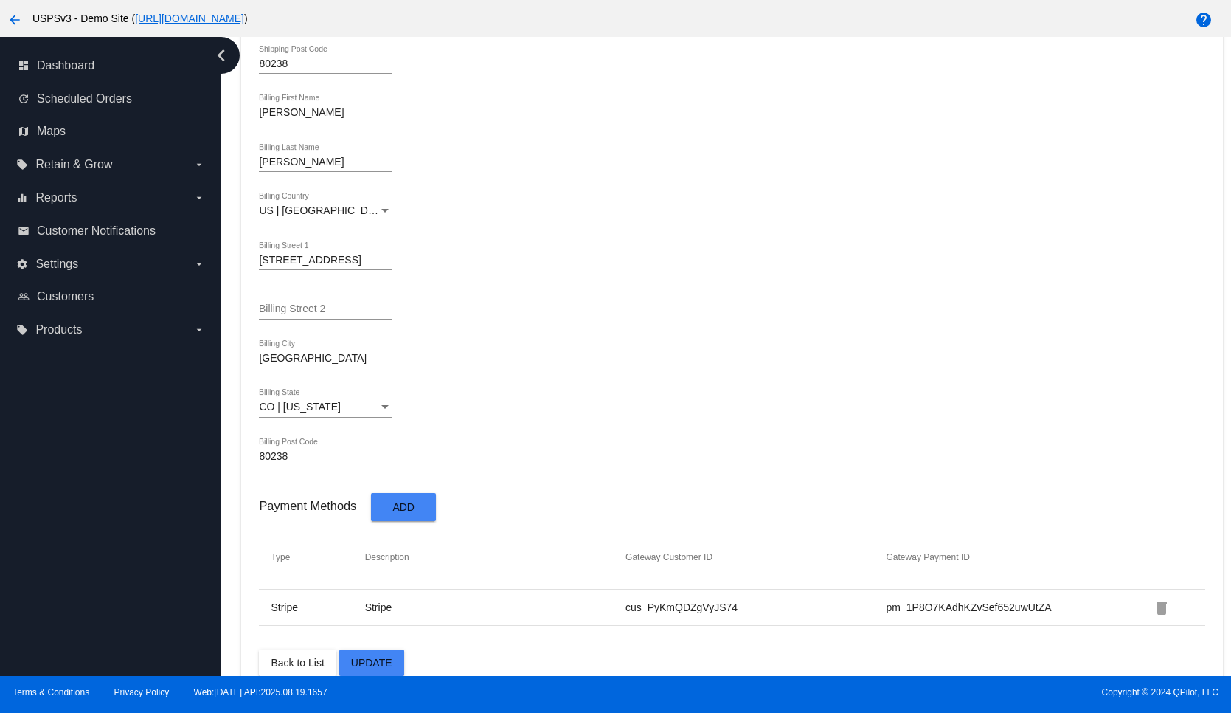
scroll to position [418, 0]
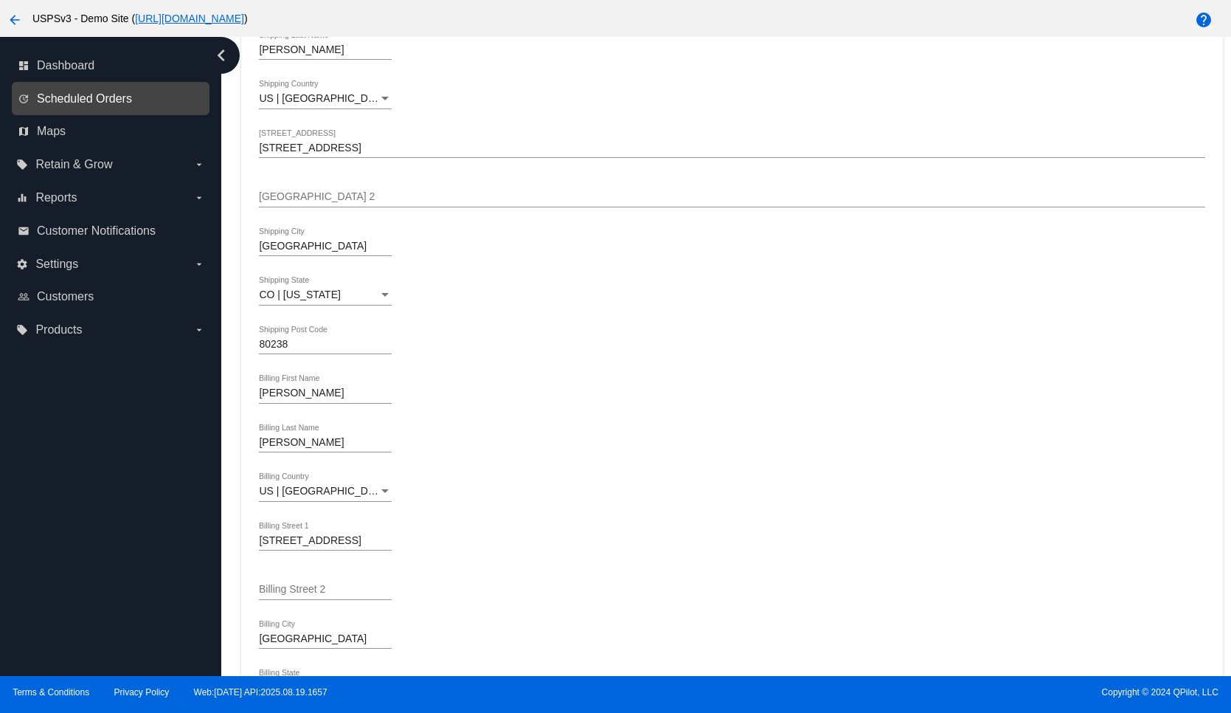
click at [131, 100] on span "Scheduled Orders" at bounding box center [84, 98] width 95 height 13
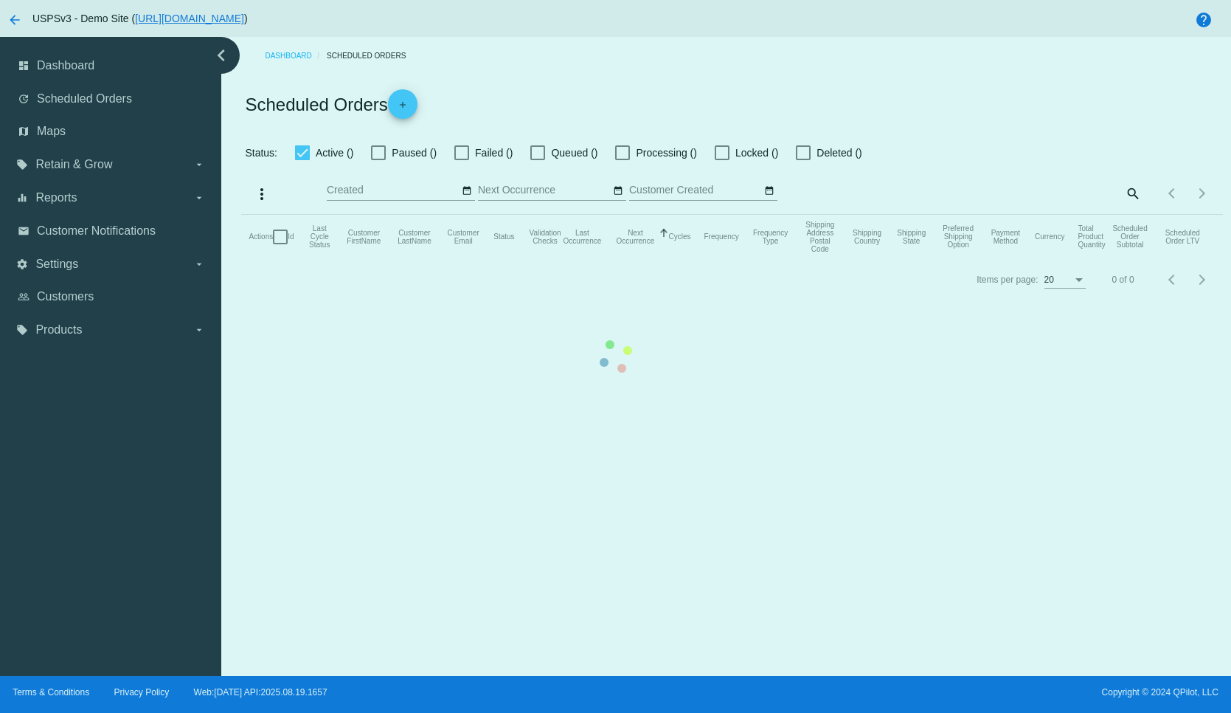
checkbox input "true"
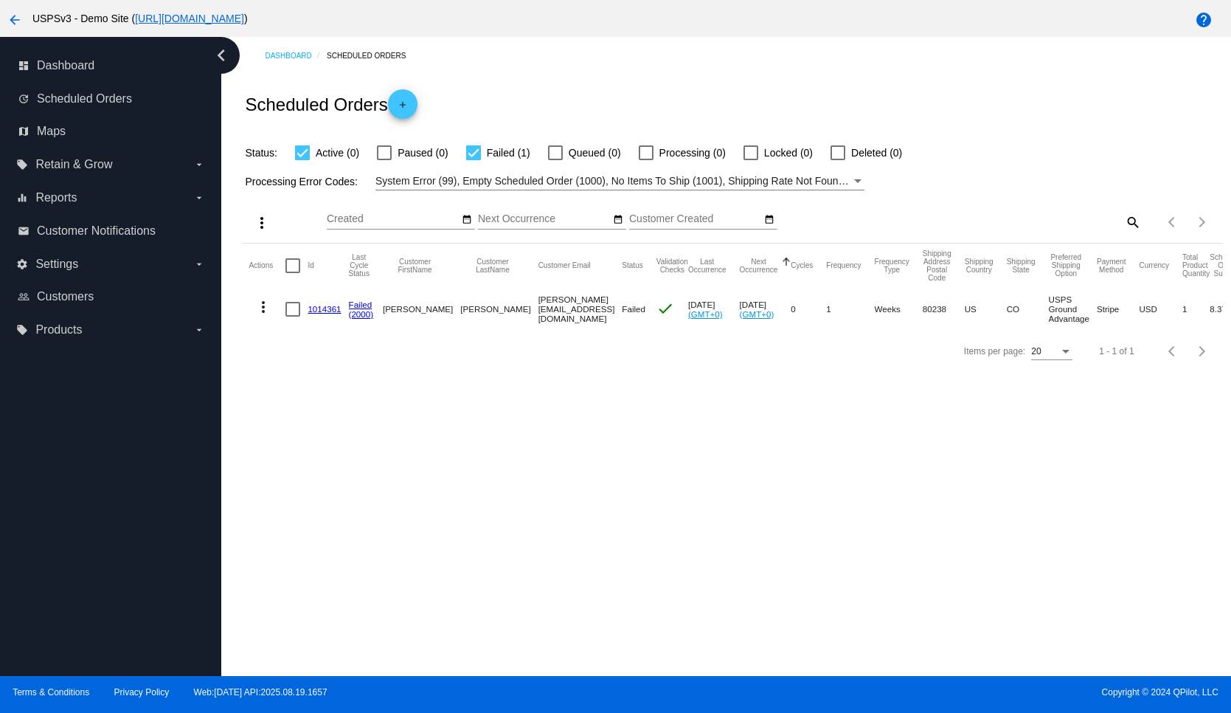
click at [411, 108] on mat-icon "add" at bounding box center [403, 109] width 18 height 18
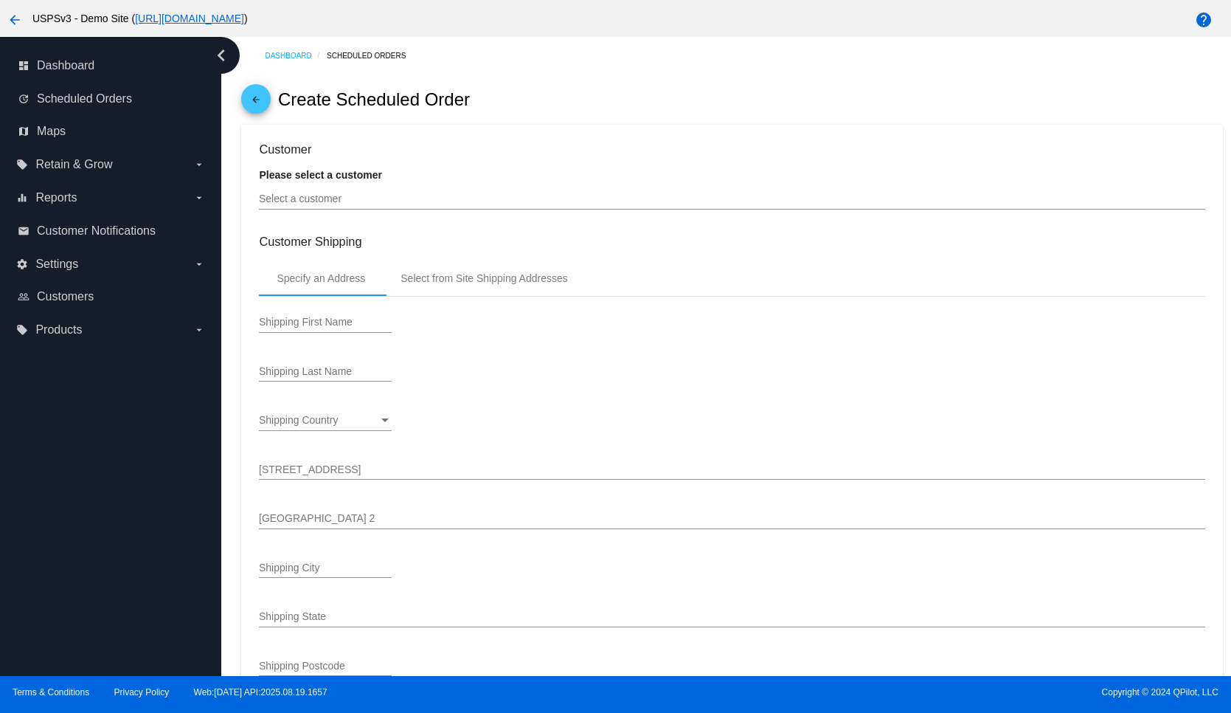
type input "[DATE]"
click at [435, 208] on div "Select a customer" at bounding box center [732, 195] width 946 height 29
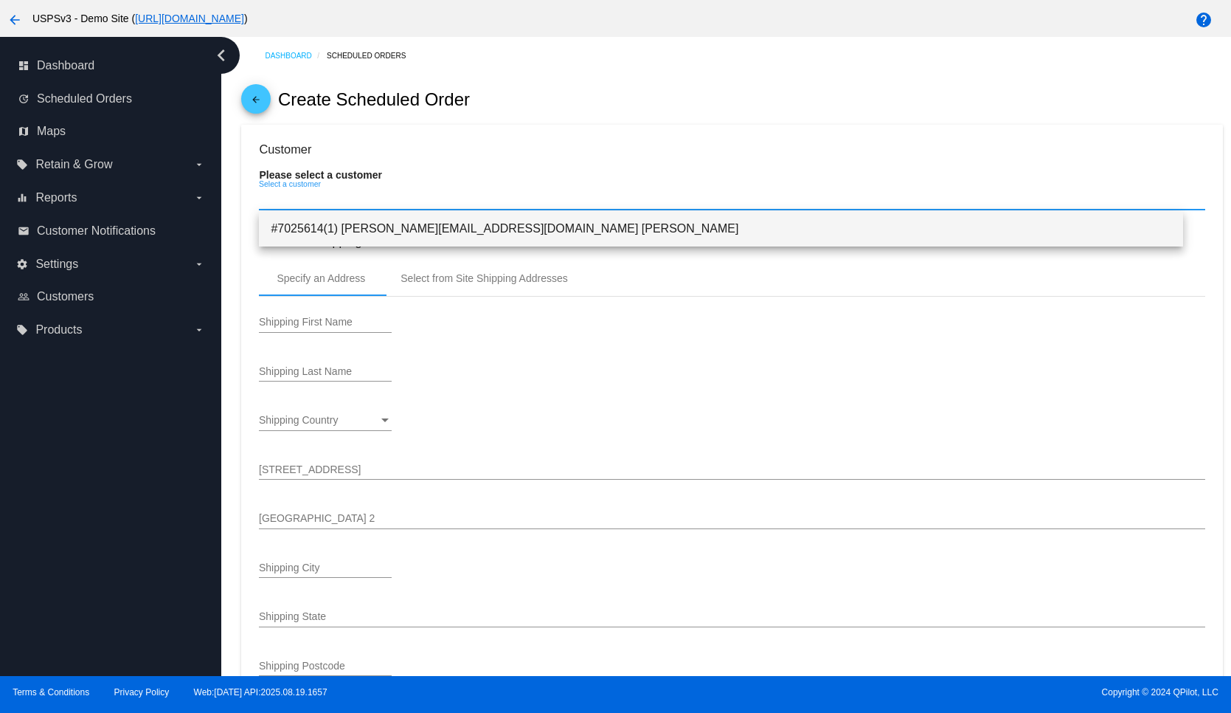
click at [421, 227] on span "#7025614(1) [PERSON_NAME][EMAIL_ADDRESS][DOMAIN_NAME] [PERSON_NAME]" at bounding box center [721, 228] width 900 height 35
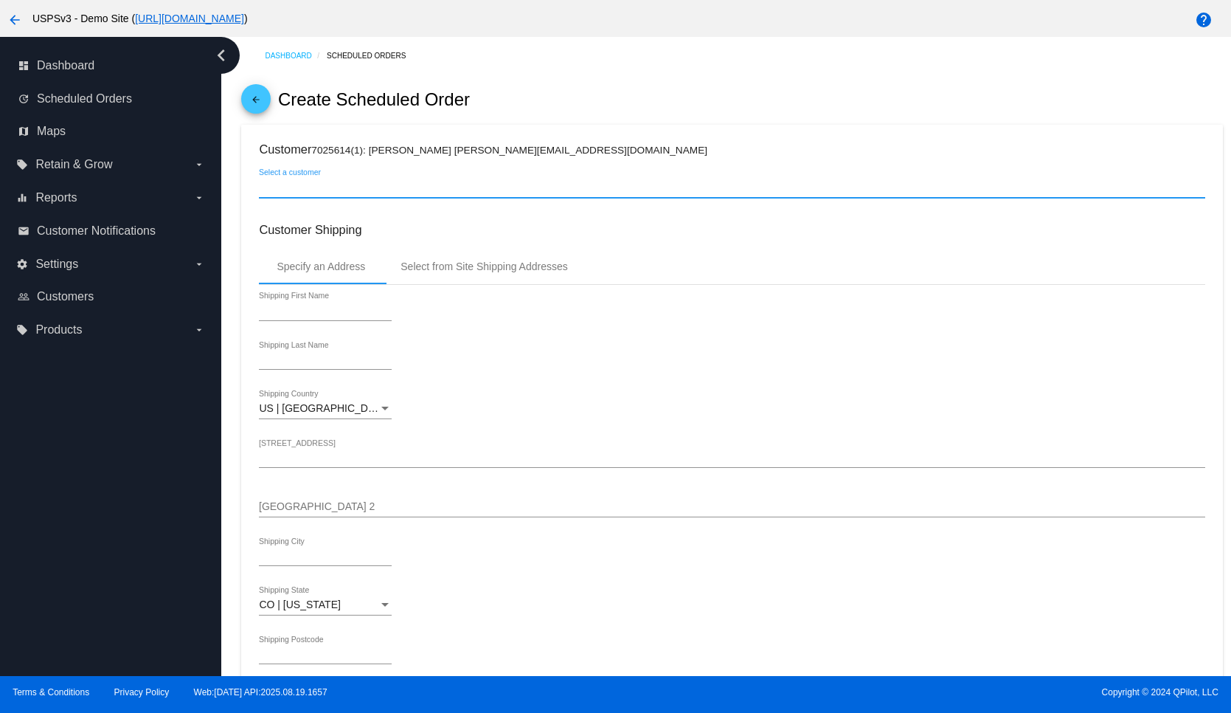
type input "[PERSON_NAME]"
type input "[STREET_ADDRESS]"
type input "[GEOGRAPHIC_DATA]"
type input "80238"
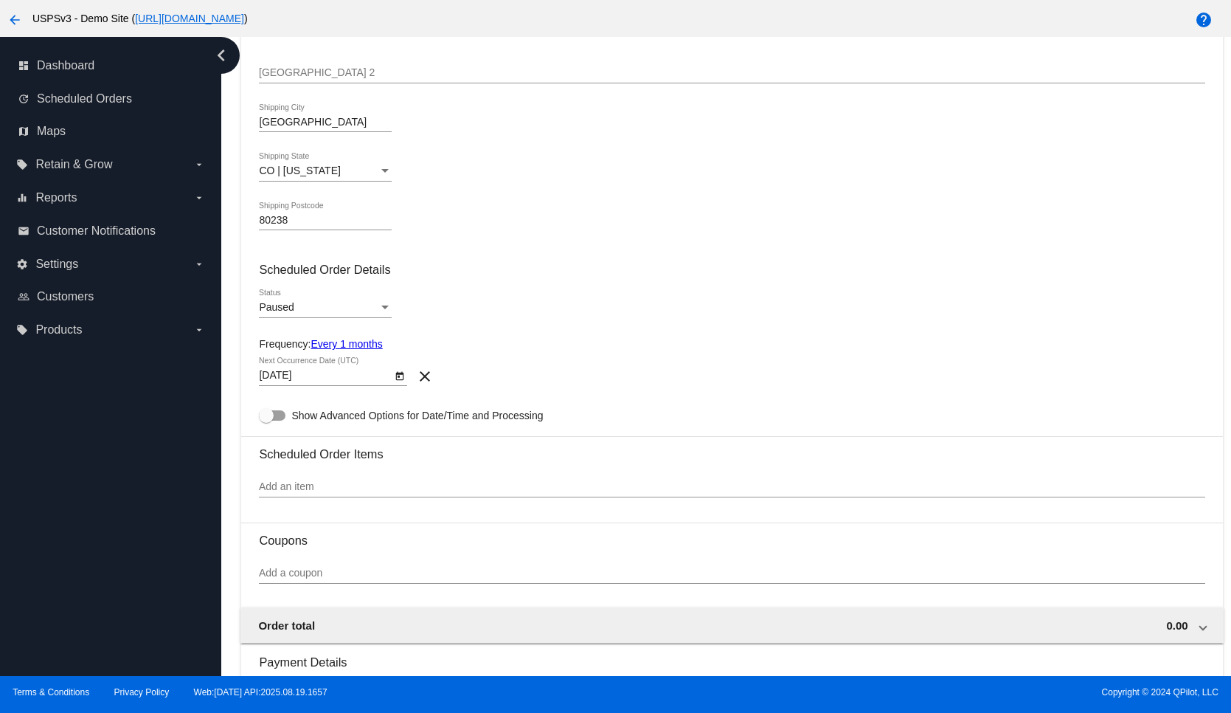
scroll to position [639, 0]
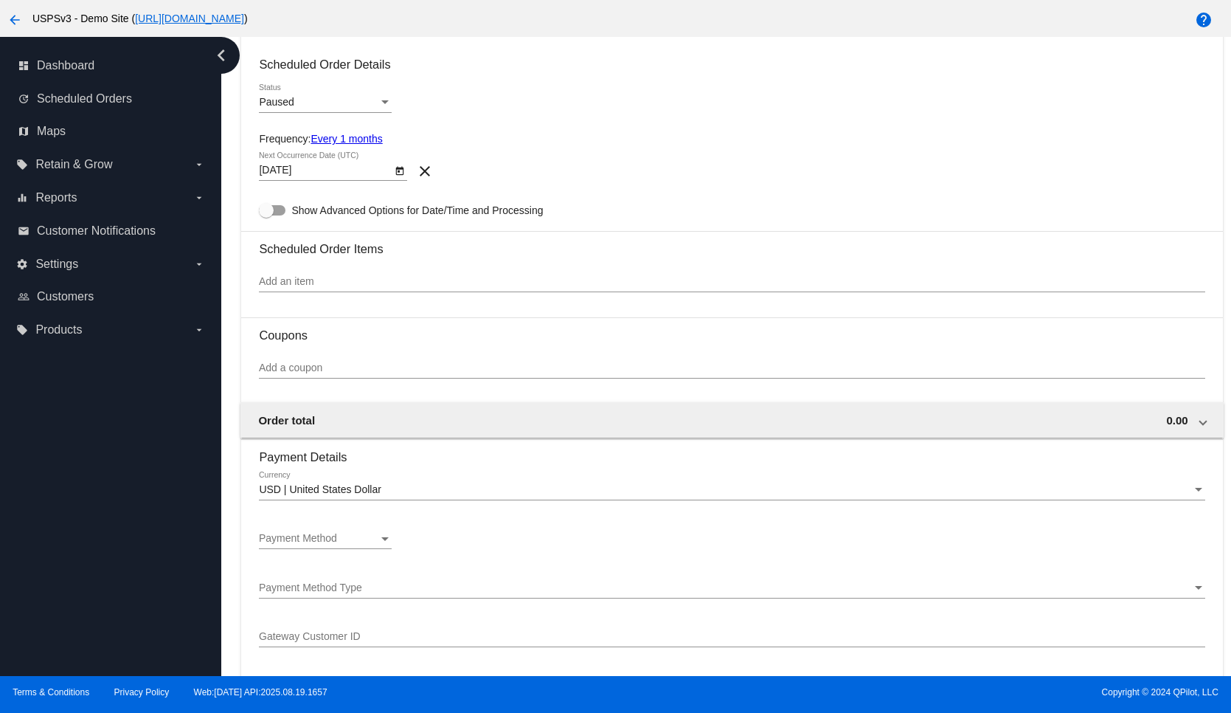
click at [367, 536] on div "Payment Method" at bounding box center [319, 539] width 120 height 12
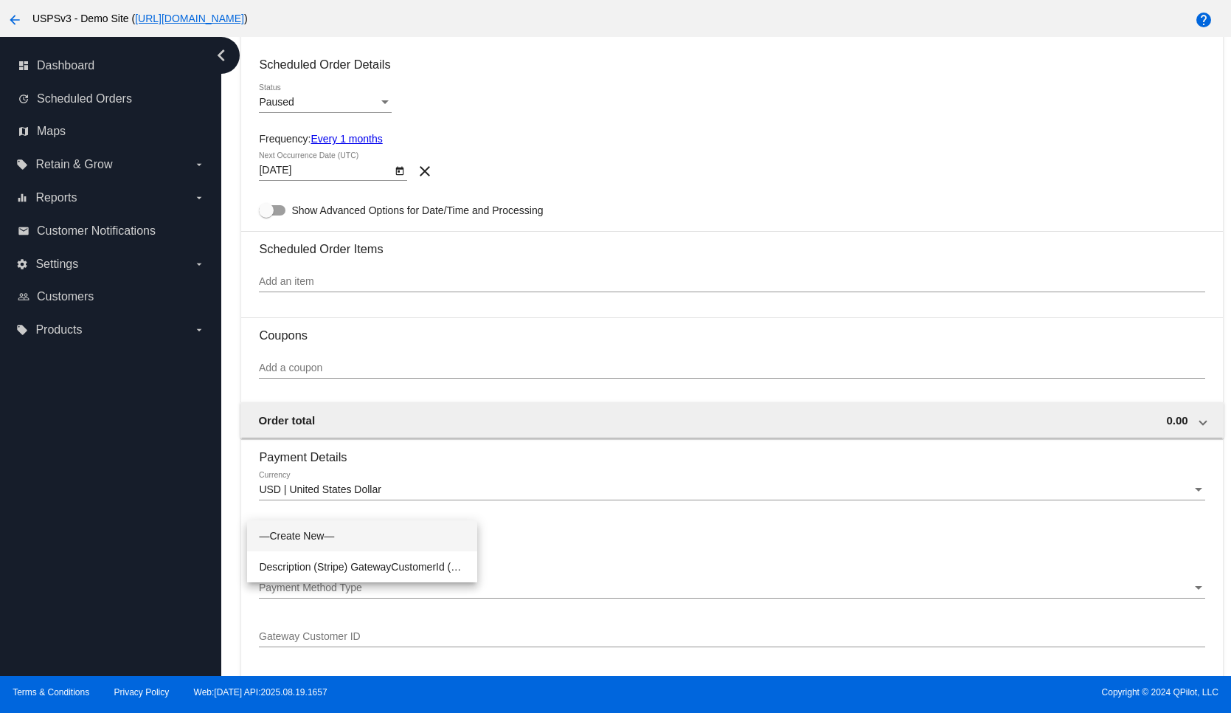
click at [619, 518] on div at bounding box center [615, 356] width 1231 height 713
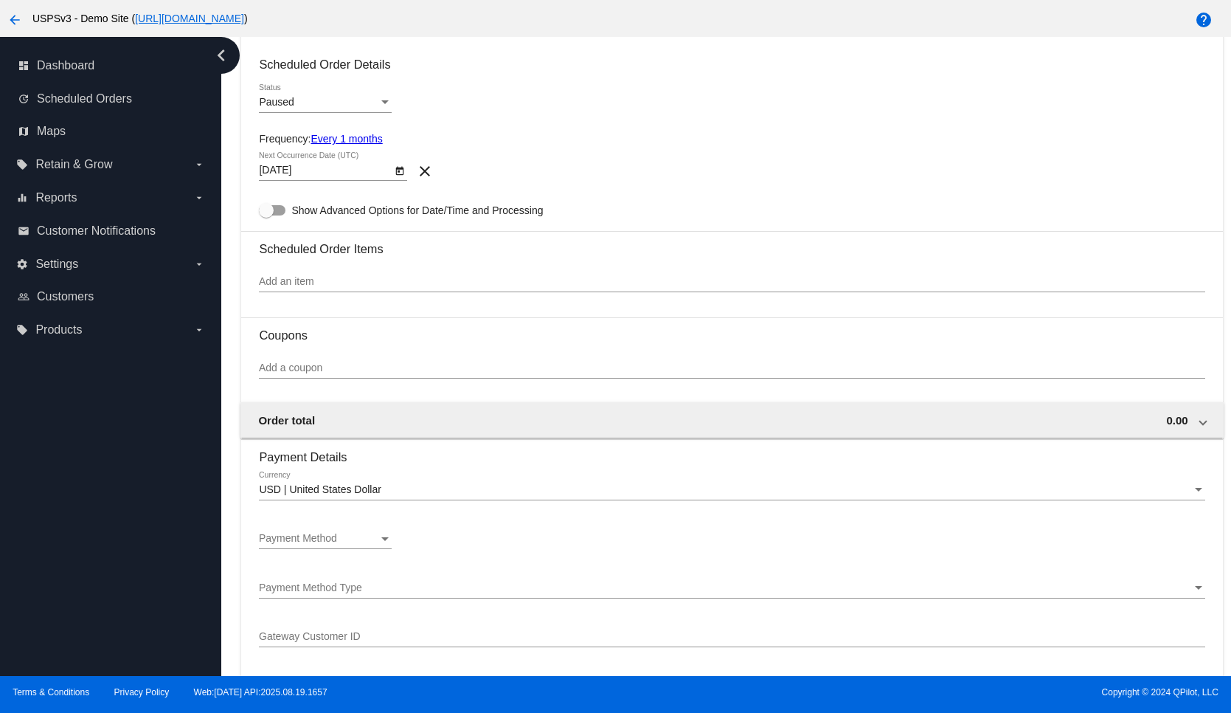
click at [1043, 195] on mat-card-content "Customer 7025614(1): [PERSON_NAME] [PERSON_NAME][EMAIL_ADDRESS][DOMAIN_NAME] Se…" at bounding box center [732, 397] width 946 height 1788
